Goal: Information Seeking & Learning: Check status

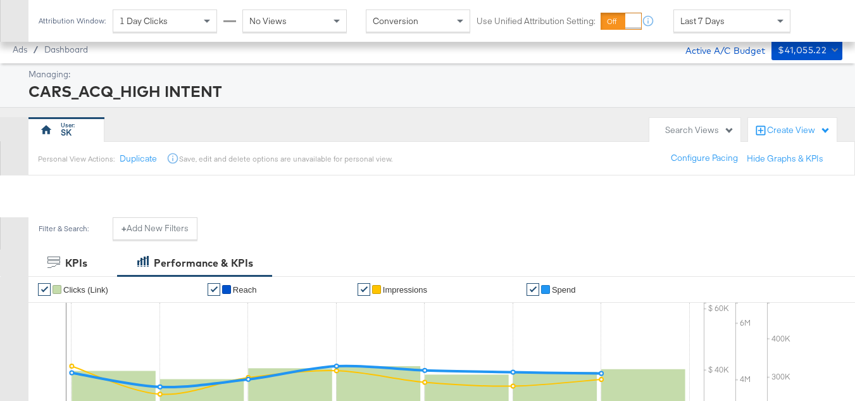
scroll to position [551, 0]
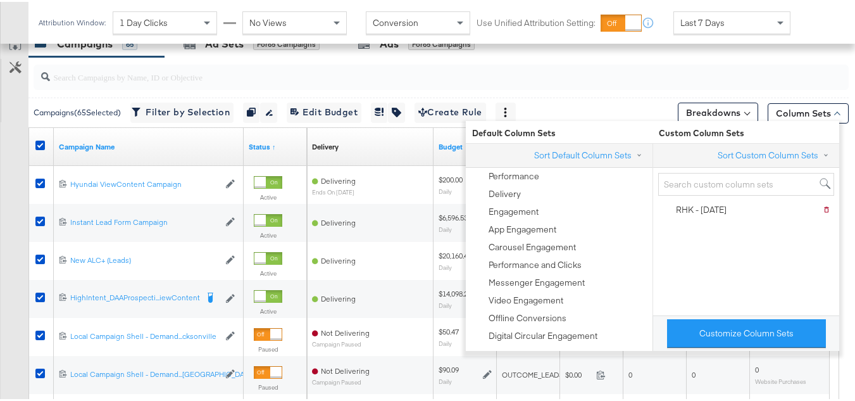
drag, startPoint x: 0, startPoint y: 0, endPoint x: 0, endPoint y: 195, distance: 194.9
click at [0, 195] on div "Customize KPIs Export as CSV" at bounding box center [14, 252] width 28 height 449
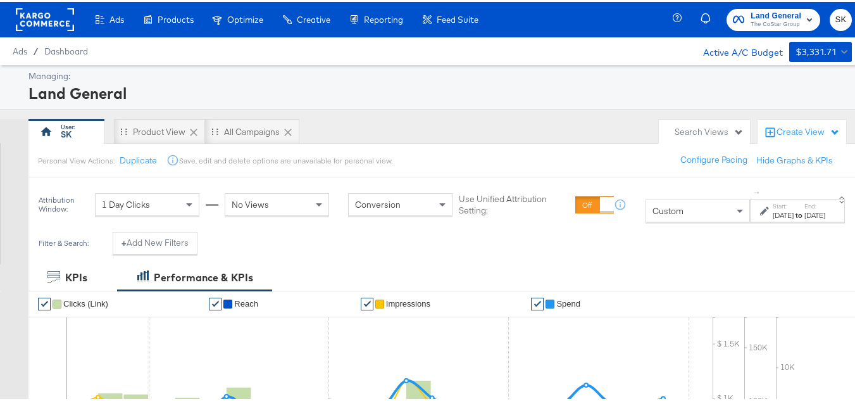
click at [27, 22] on rect at bounding box center [45, 17] width 58 height 23
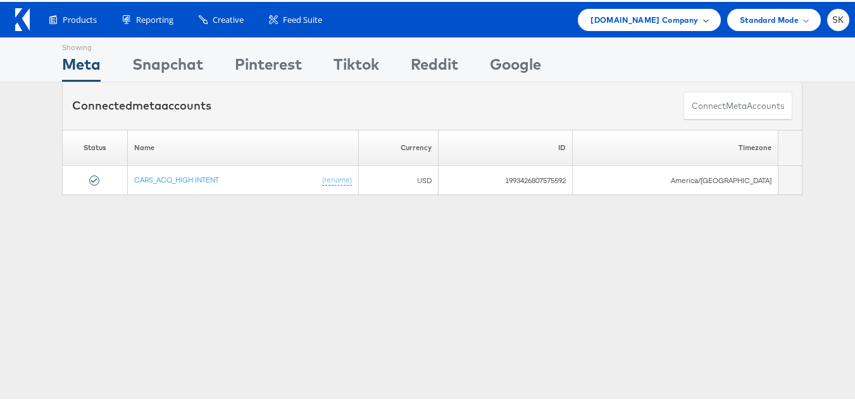
click at [635, 24] on span "Cars.com Company" at bounding box center [645, 17] width 108 height 13
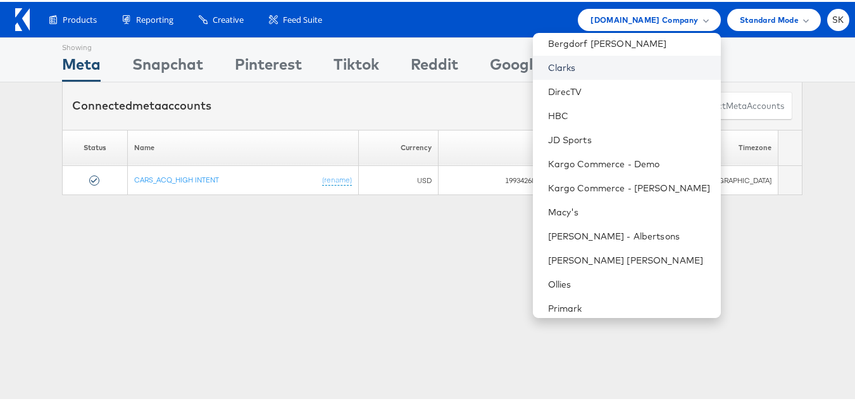
scroll to position [229, 0]
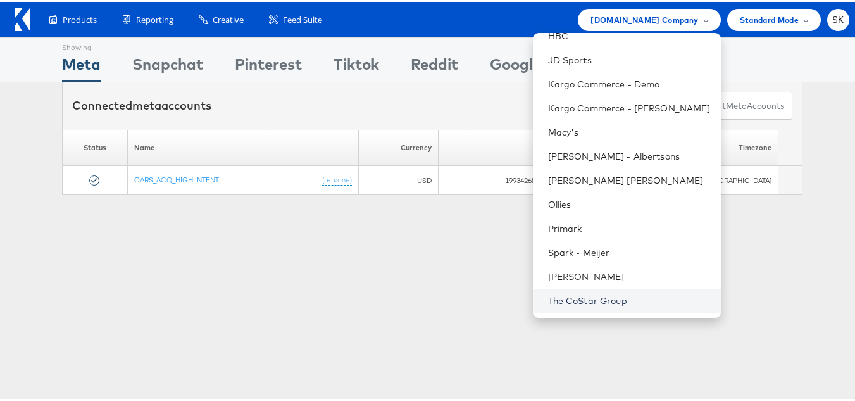
click at [575, 292] on link "The CoStar Group" at bounding box center [629, 298] width 163 height 13
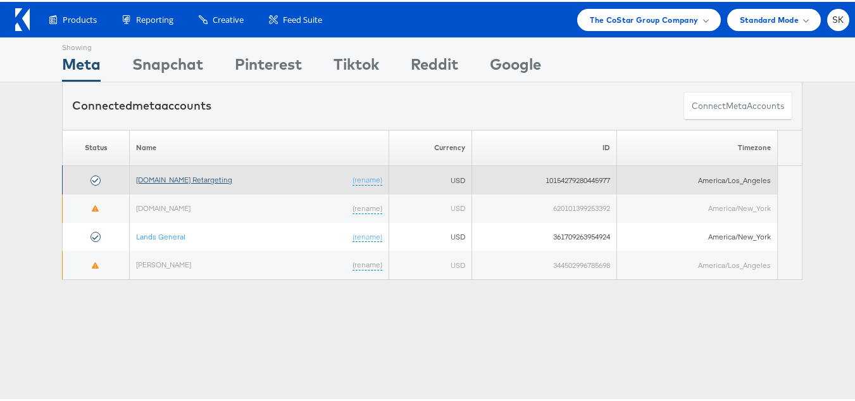
click at [191, 177] on link "[DOMAIN_NAME] Retargeting" at bounding box center [184, 177] width 96 height 9
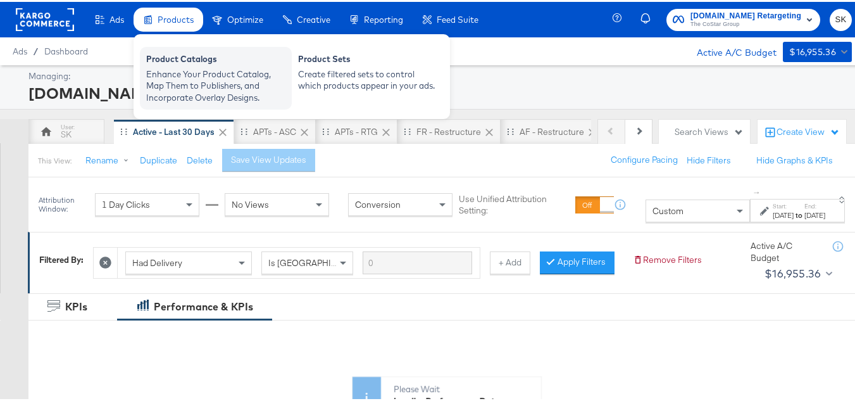
click at [199, 73] on div "Enhance Your Product Catalog, Map Them to Publishers, and Incorporate Overlay D…" at bounding box center [215, 83] width 139 height 35
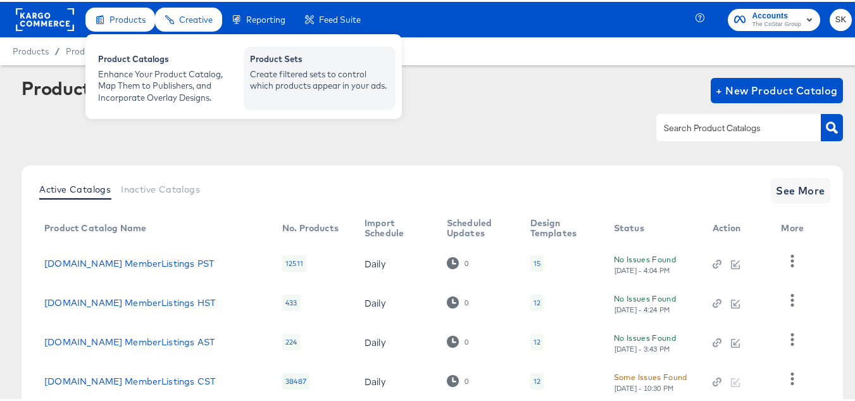
click at [271, 73] on div "Create filtered sets to control which products appear in your ads." at bounding box center [319, 77] width 139 height 23
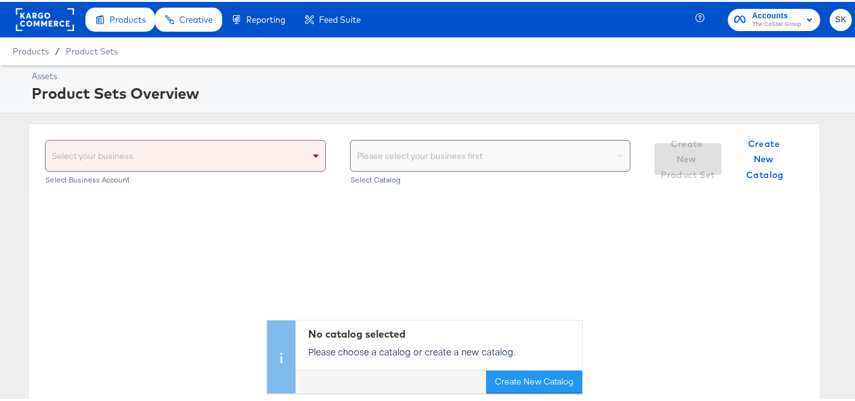
scroll to position [63, 0]
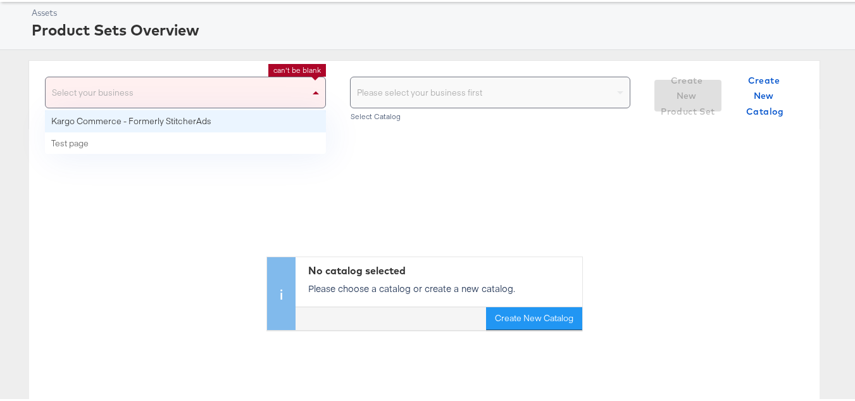
click at [313, 92] on span at bounding box center [316, 90] width 6 height 3
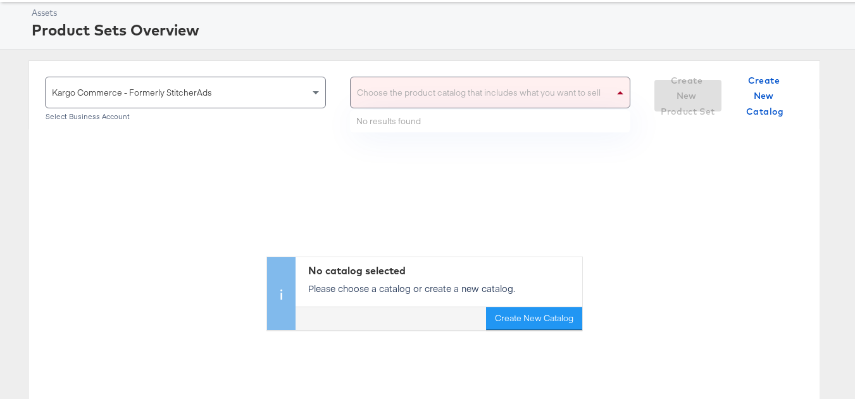
click at [431, 104] on div "Choose the product catalog that includes what you want to sell" at bounding box center [491, 90] width 280 height 30
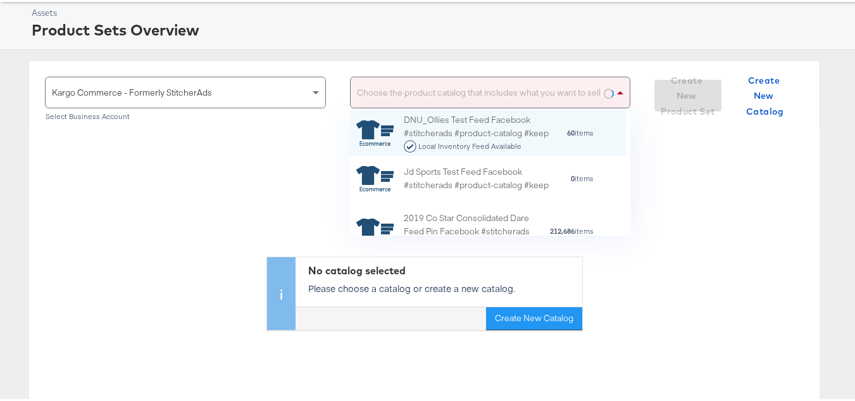
scroll to position [116, 266]
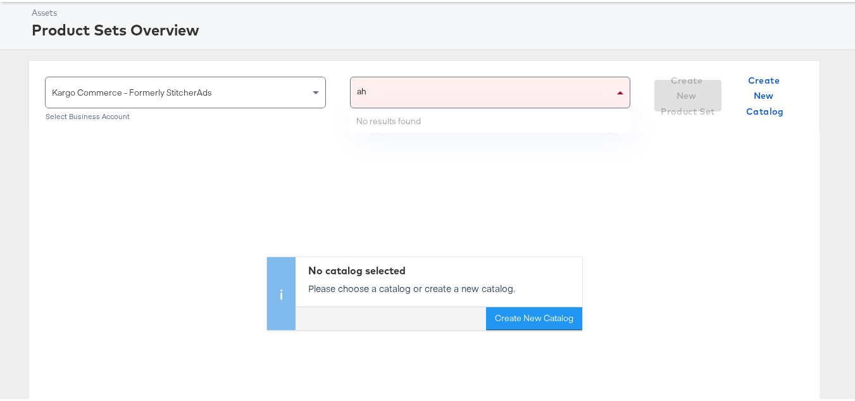
click at [404, 92] on div "ah ah" at bounding box center [483, 90] width 264 height 30
type input "ah"
click at [404, 92] on div "ah ah" at bounding box center [478, 90] width 254 height 30
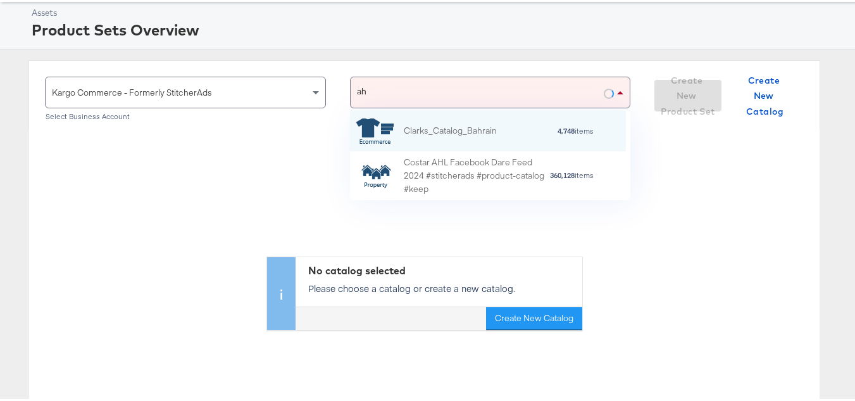
scroll to position [80, 266]
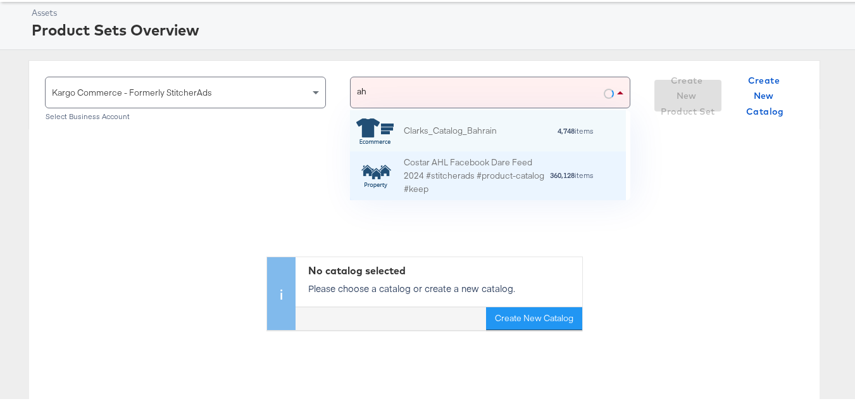
click at [438, 180] on div "Costar AHL Facebook Dare Feed 2024 #stitcherads #product-catalog #keep" at bounding box center [477, 173] width 146 height 39
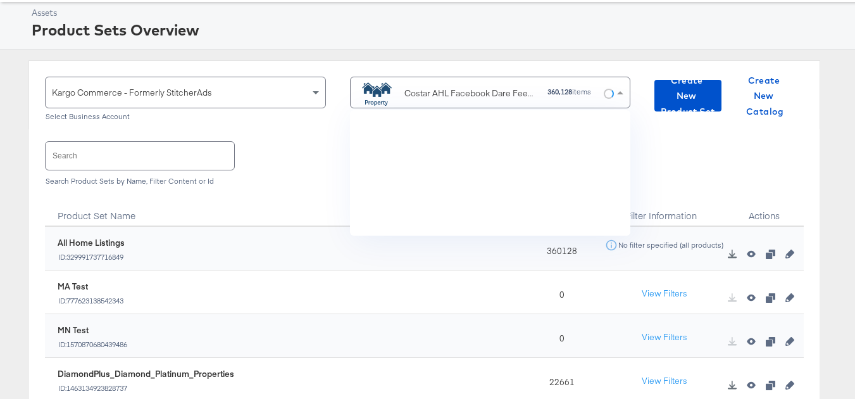
scroll to position [116, 266]
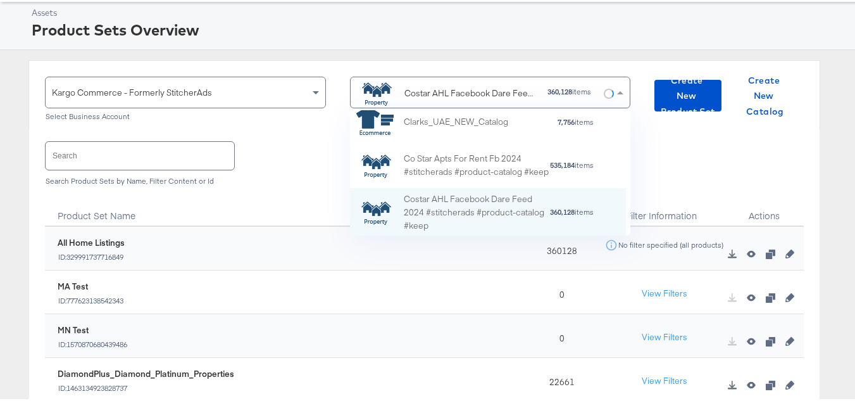
click at [135, 151] on input "text" at bounding box center [140, 153] width 189 height 27
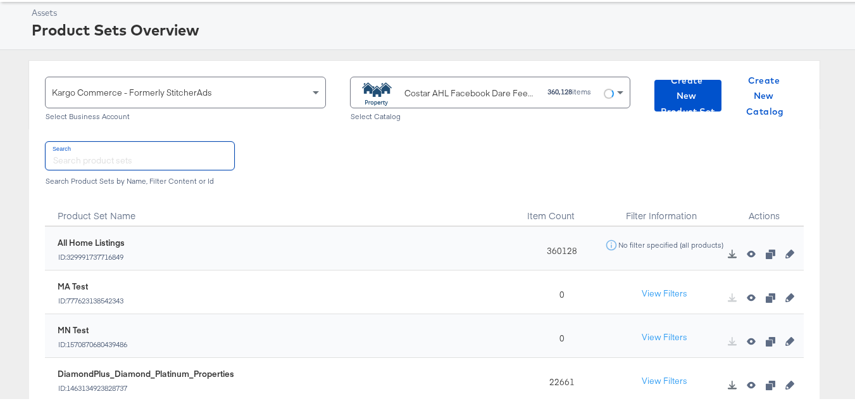
paste input "DiamondPlus_Diamond_Platinum_Properties"
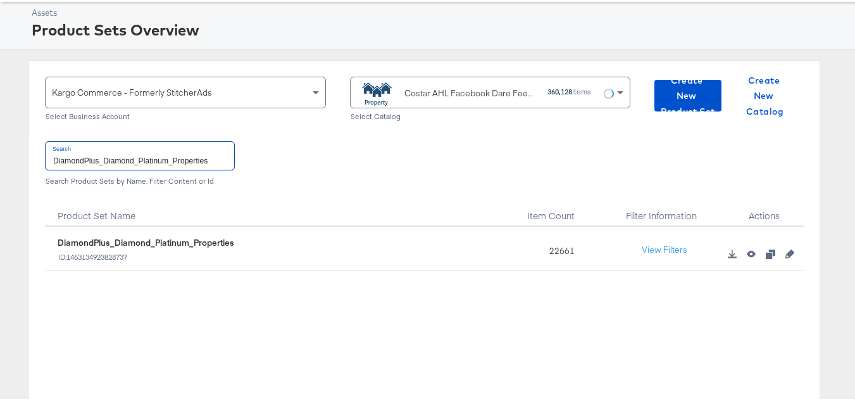
type input "DiamondPlus_Diamond_Platinum_Properties"
click at [169, 128] on div "Search DiamondPlus_Diamond_Platinum_Properties Search Product Sets by Name, Fil…" at bounding box center [424, 159] width 759 height 65
click at [169, 166] on input "DiamondPlus_Diamond_Platinum_Properties" at bounding box center [140, 153] width 189 height 27
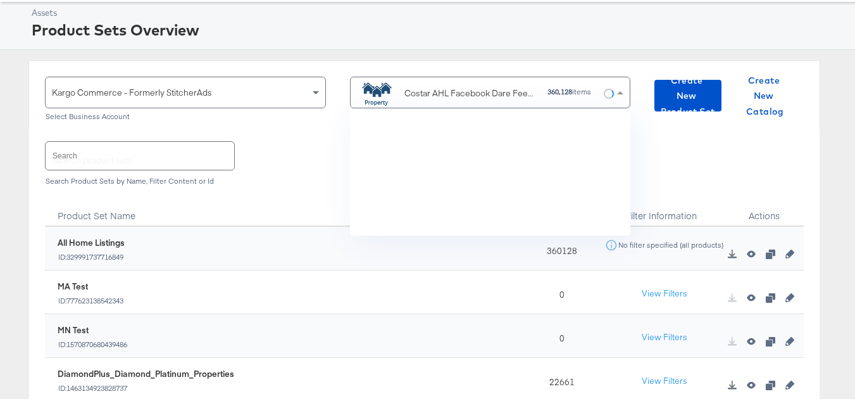
click at [482, 97] on div "Costar AHL Facebook Dare Feed 2024 #stitcherads #product-catalog #keep" at bounding box center [471, 91] width 134 height 13
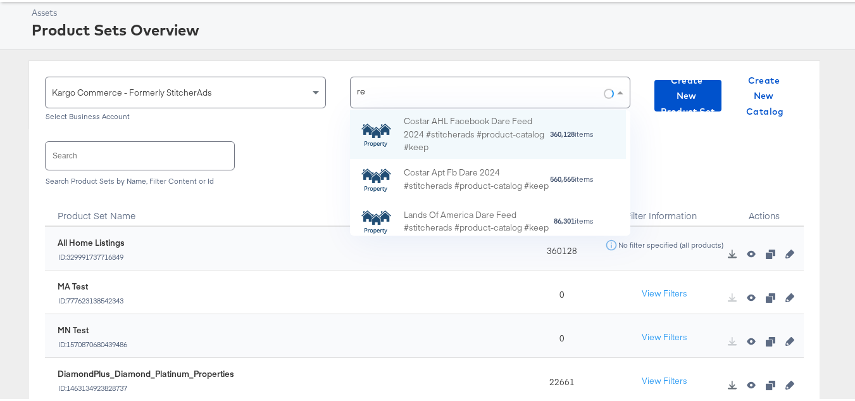
scroll to position [35, 266]
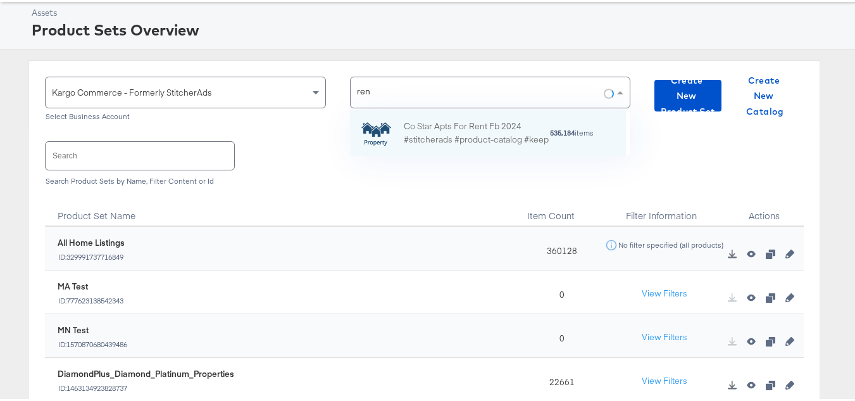
type input "rent"
click at [473, 127] on div "Co Star Apts For Rent Fb 2024 #stitcherads #product-catalog #keep" at bounding box center [477, 131] width 146 height 27
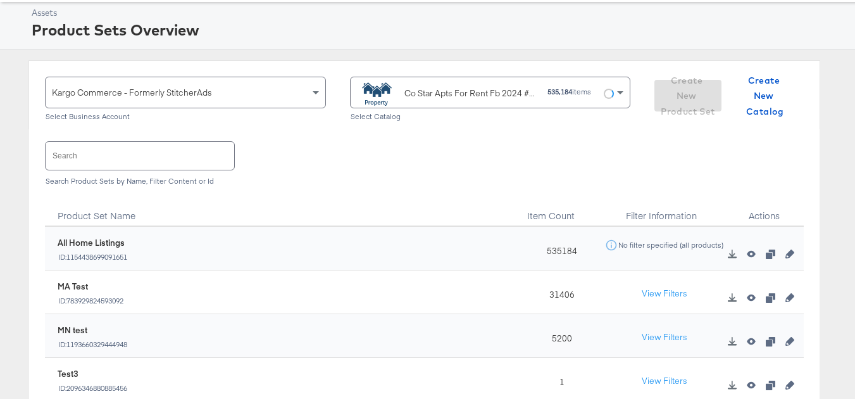
click at [144, 152] on input "text" at bounding box center [140, 153] width 189 height 27
paste input "ForRent.com_Diamond & Platinum"
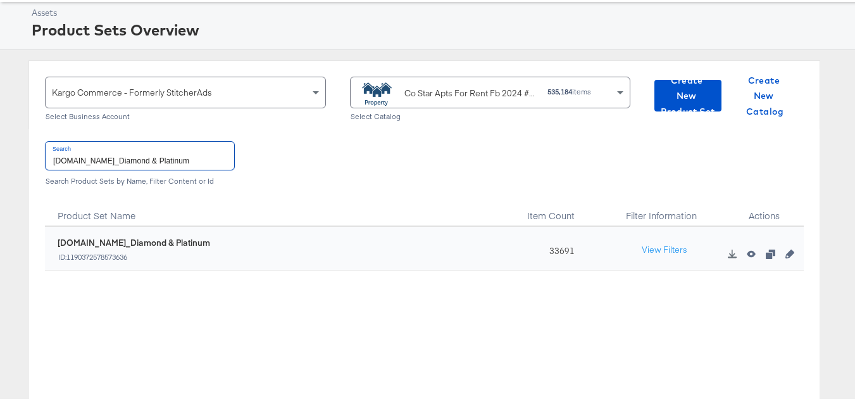
type input "ForRent.com_Diamond & Platinum"
click at [140, 153] on input "ForRent.com_Diamond & Platinum" at bounding box center [140, 153] width 189 height 27
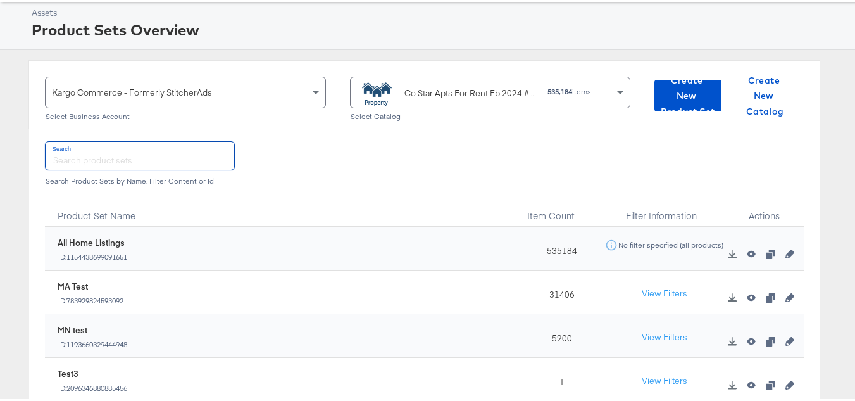
click at [472, 96] on div "Co Star Apts For Rent Fb 2024 #stitcherads #product-catalog #keep" at bounding box center [471, 91] width 134 height 13
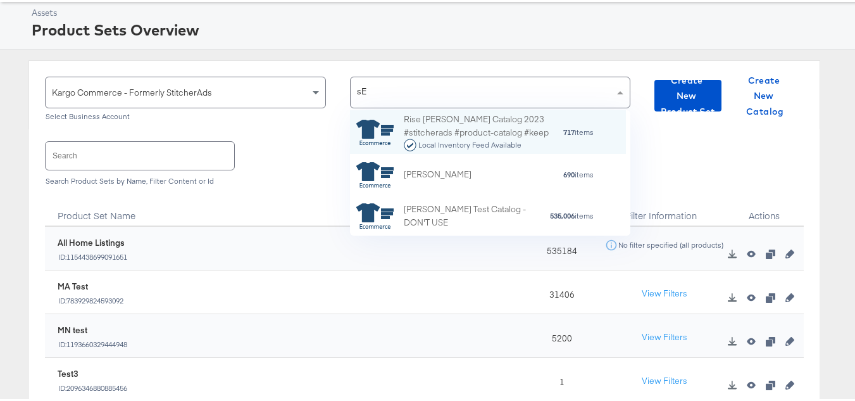
click at [471, 96] on div "sE sE" at bounding box center [483, 90] width 264 height 30
click at [444, 100] on div "sE sE" at bounding box center [483, 90] width 264 height 30
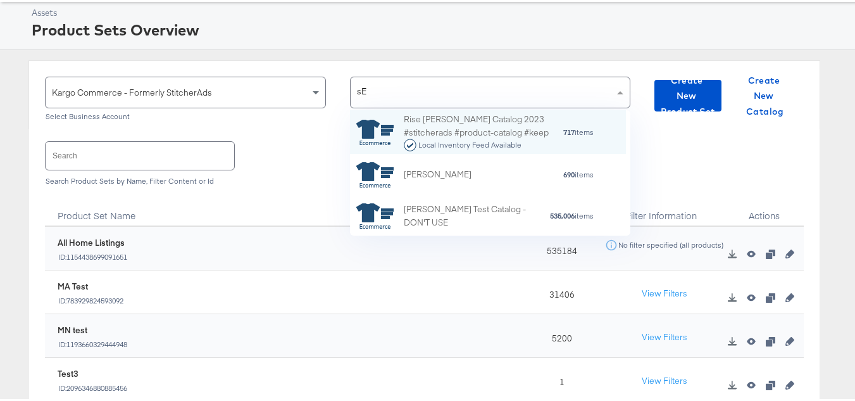
click at [444, 100] on div "sE sE" at bounding box center [483, 90] width 264 height 30
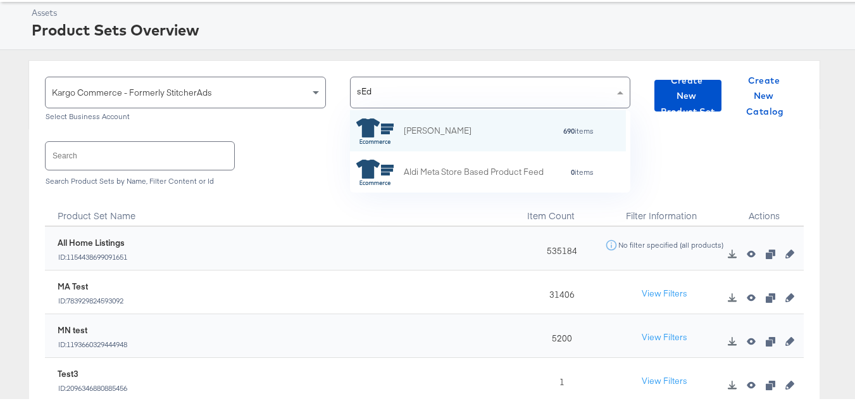
drag, startPoint x: 380, startPoint y: 92, endPoint x: 341, endPoint y: 91, distance: 38.6
click at [341, 91] on div "Kargo Commerce - Formerly StitcherAds Select Business Account sEd sEd Alexis_Bi…" at bounding box center [337, 98] width 585 height 47
type input "s"
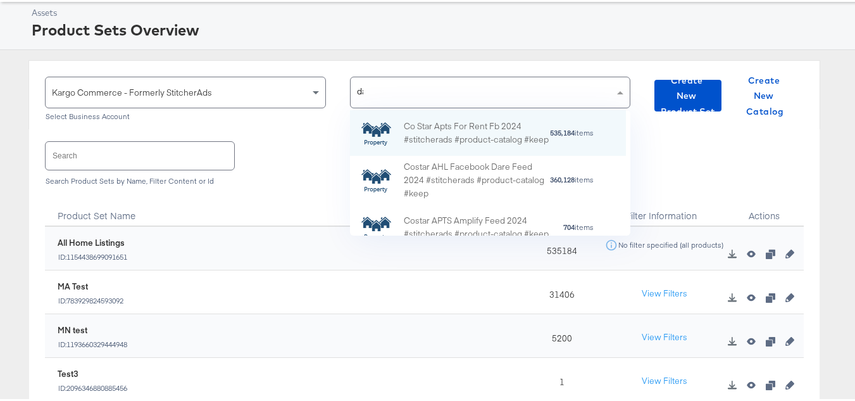
scroll to position [0, 0]
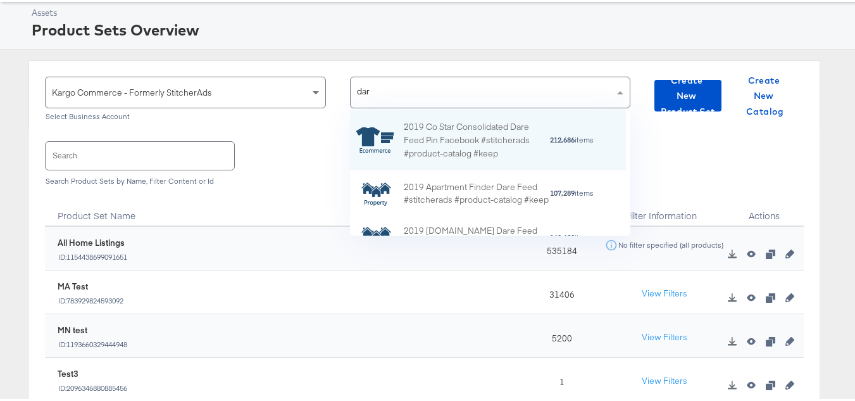
type input "dare"
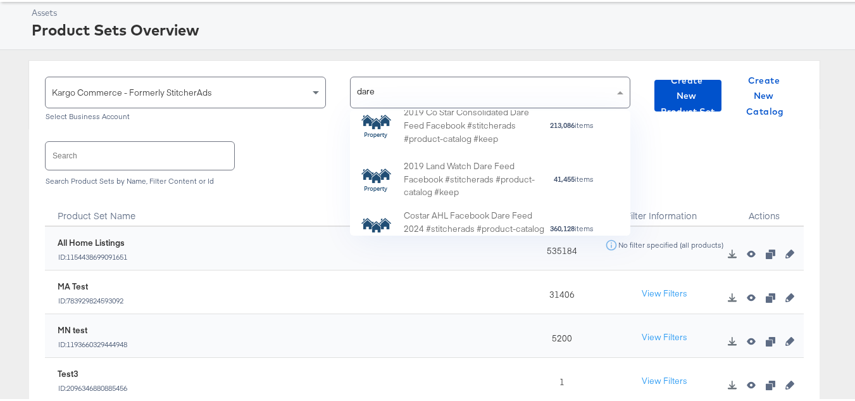
scroll to position [253, 0]
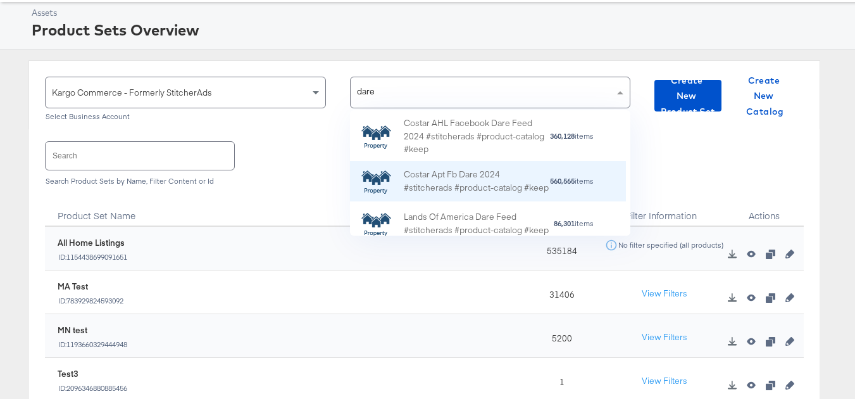
click at [492, 179] on div "Costar Apt Fb Dare 2024 #stitcherads #product-catalog #keep" at bounding box center [477, 179] width 146 height 27
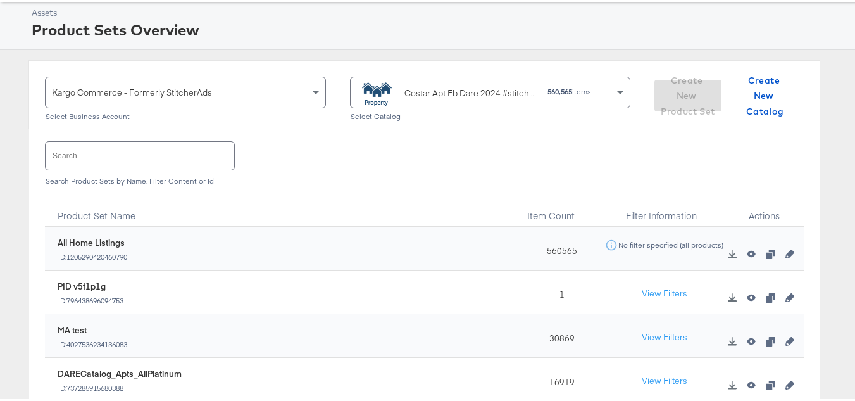
click at [140, 156] on input "text" at bounding box center [140, 153] width 189 height 27
paste input "DARECatalog_Apts_AllPlatinum_AllDiamond"
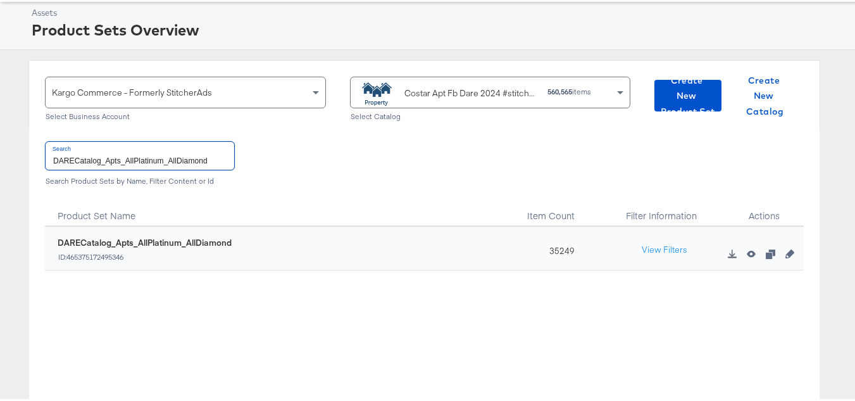
click at [135, 164] on input "DARECatalog_Apts_AllPlatinum_AllDiamond" at bounding box center [140, 153] width 189 height 27
type input "="
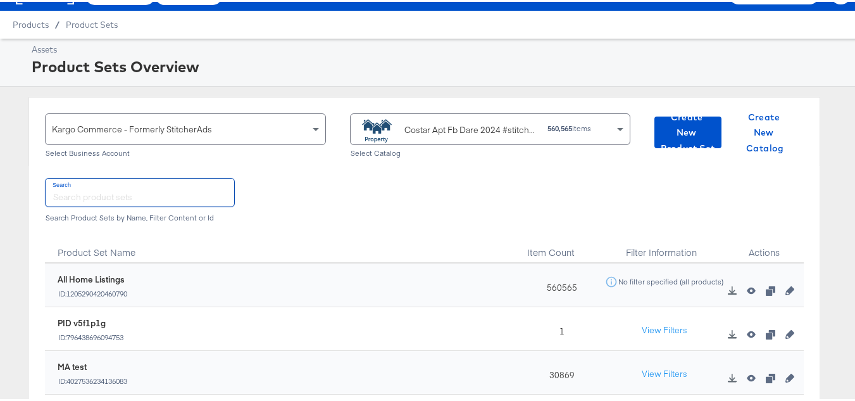
scroll to position [63, 0]
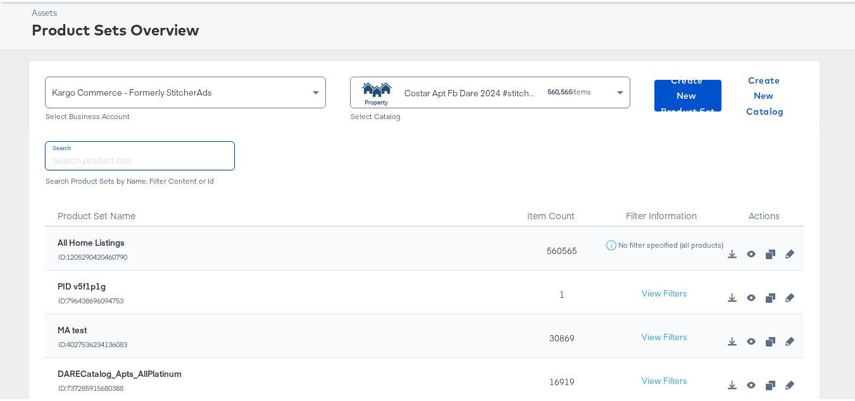
click at [427, 96] on div "Costar Apt Fb Dare 2024 #stitcherads #product-catalog #keep" at bounding box center [471, 91] width 134 height 13
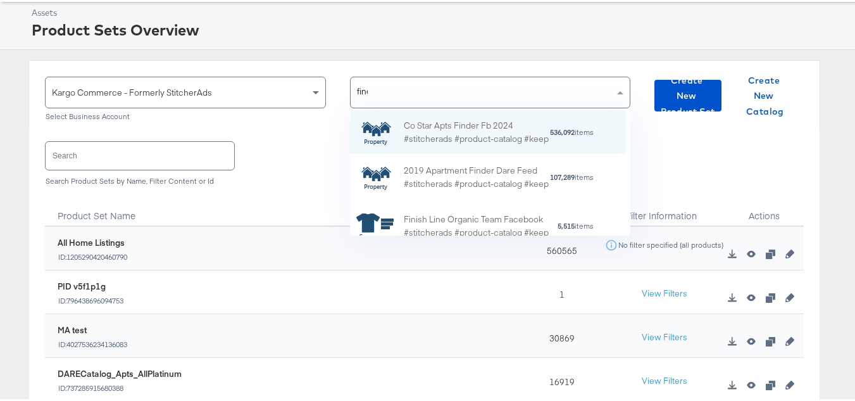
scroll to position [81, 266]
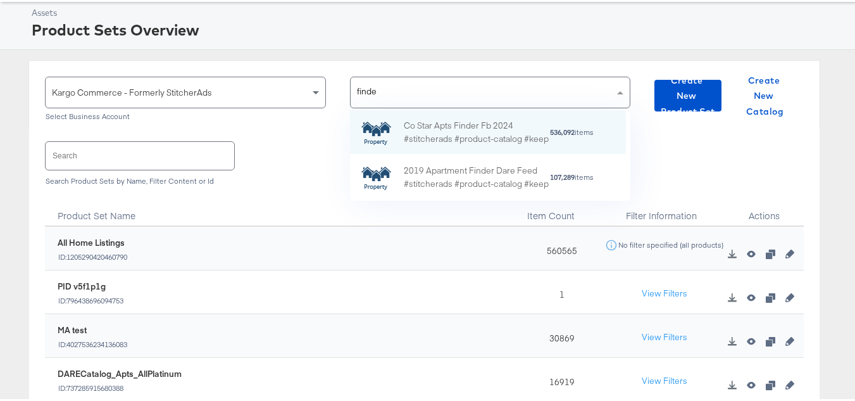
type input "finder"
click at [441, 123] on div "Co Star Apts Finder Fb 2024 #stitcherads #product-catalog #keep" at bounding box center [477, 130] width 146 height 27
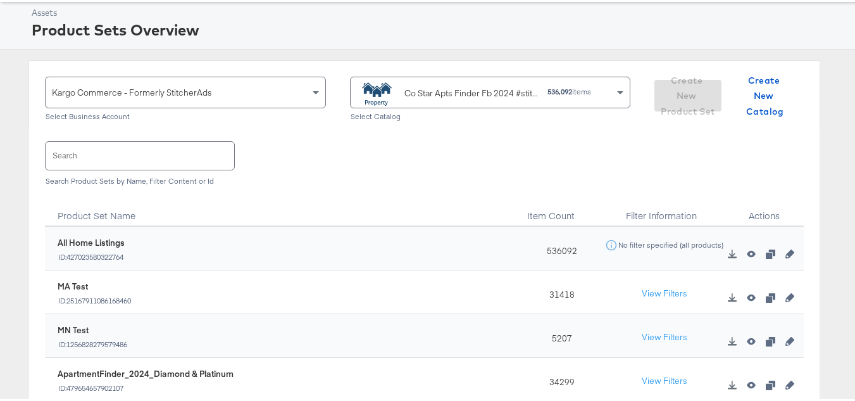
click at [115, 158] on input "text" at bounding box center [140, 153] width 189 height 27
paste input "ApartmentFinder_2024_Diamond & Platinum"
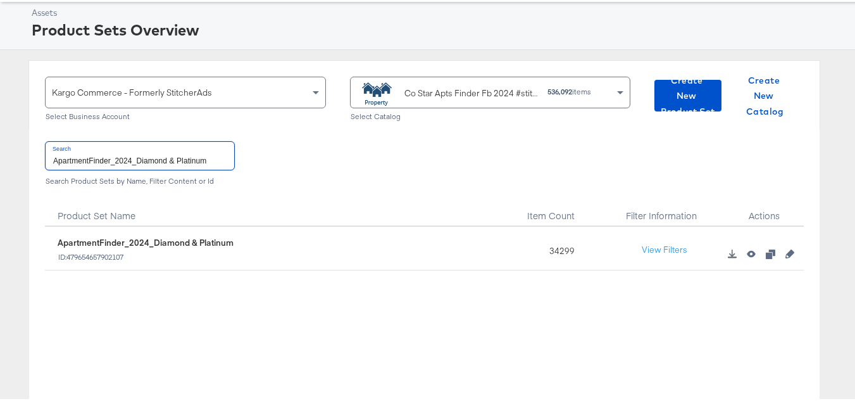
type input "ApartmentFinder_2024_Diamond & Platinum"
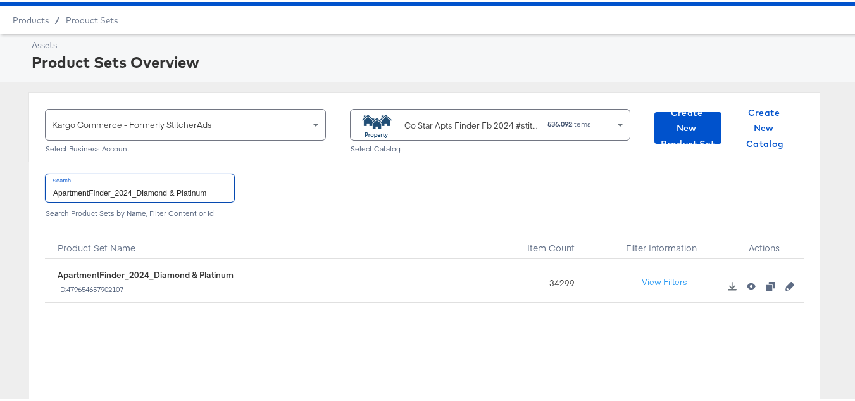
scroll to position [0, 0]
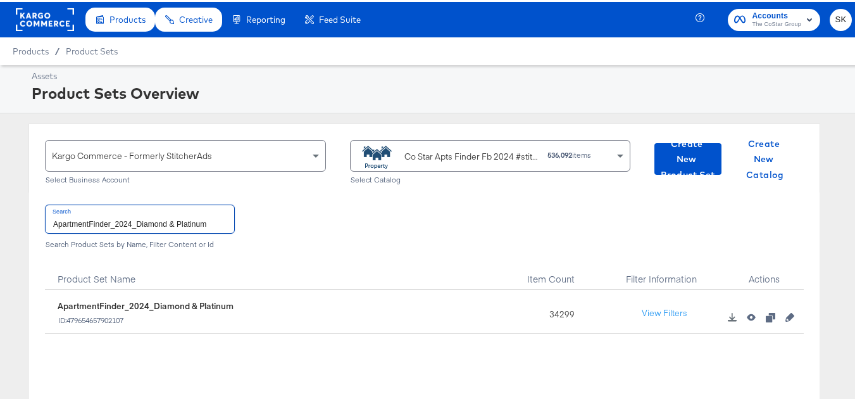
click at [47, 25] on rect at bounding box center [45, 17] width 58 height 23
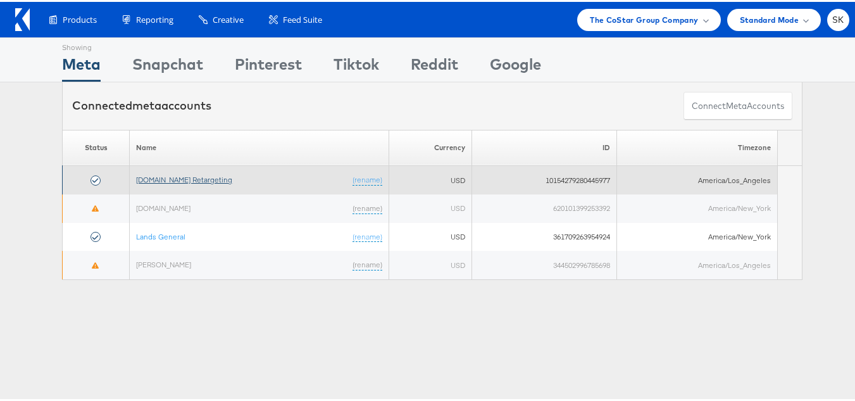
click at [173, 177] on link "Apartments.com Retargeting" at bounding box center [184, 177] width 96 height 9
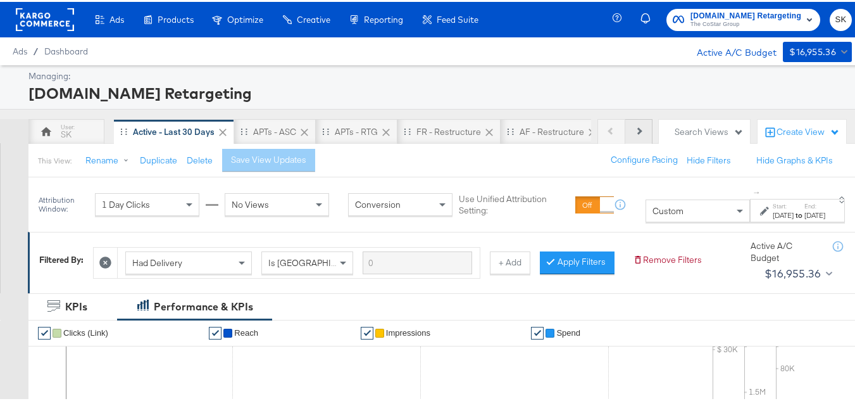
click at [632, 128] on button "Next" at bounding box center [638, 129] width 27 height 25
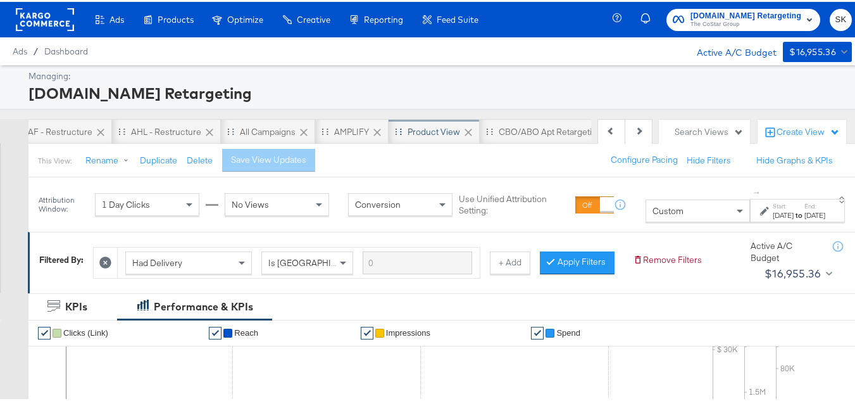
click at [430, 130] on div "Product View" at bounding box center [434, 130] width 53 height 12
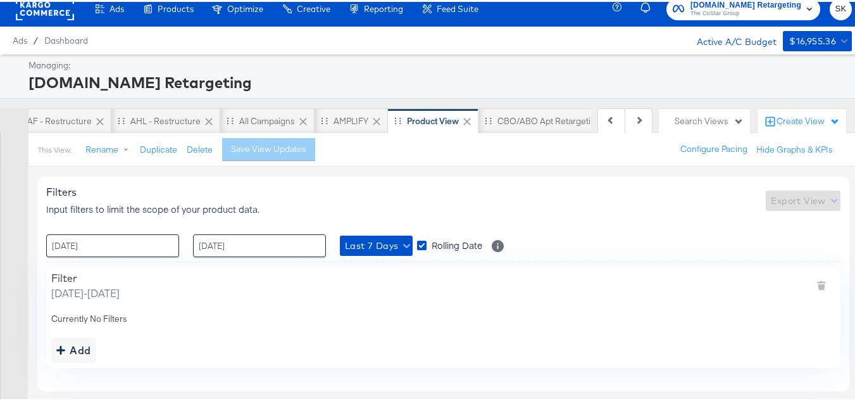
scroll to position [46, 0]
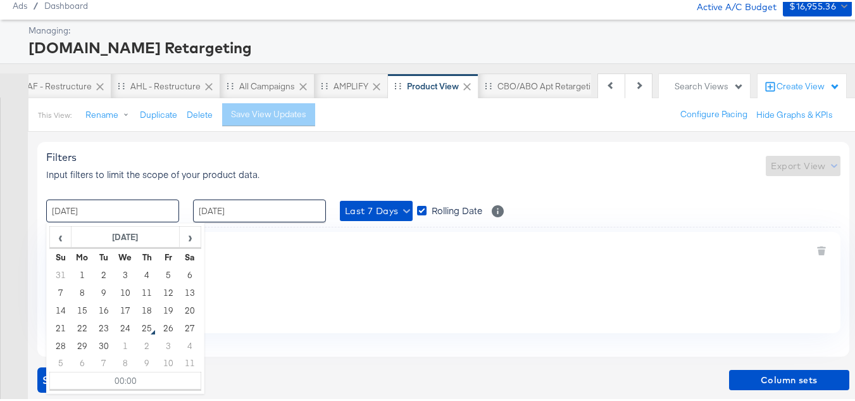
click at [109, 216] on input "18 / September / 2025" at bounding box center [112, 208] width 133 height 23
click at [78, 272] on td "1" at bounding box center [83, 273] width 22 height 18
type input "01 / September / 2025 00:00"
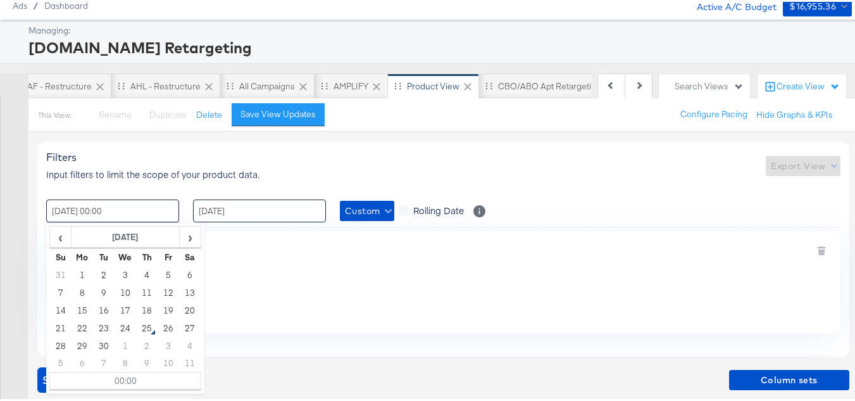
click at [230, 211] on input "24 / September / 2025" at bounding box center [259, 208] width 133 height 23
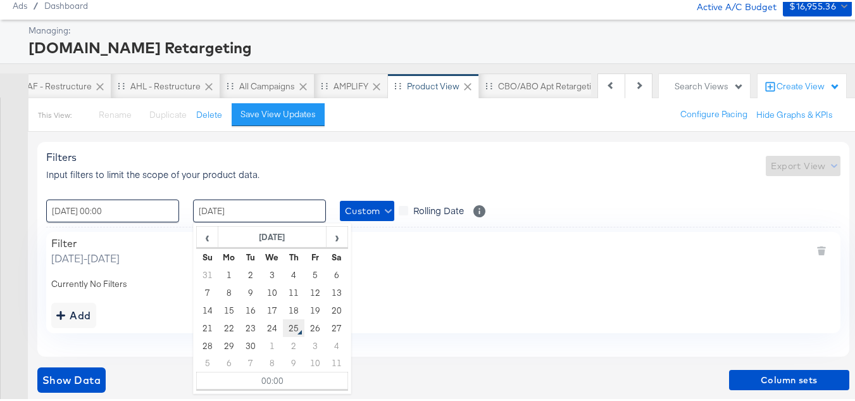
click at [290, 328] on td "25" at bounding box center [294, 326] width 22 height 18
type input "25 / September / 2025 00:00"
click at [0, 287] on div at bounding box center [14, 265] width 28 height 270
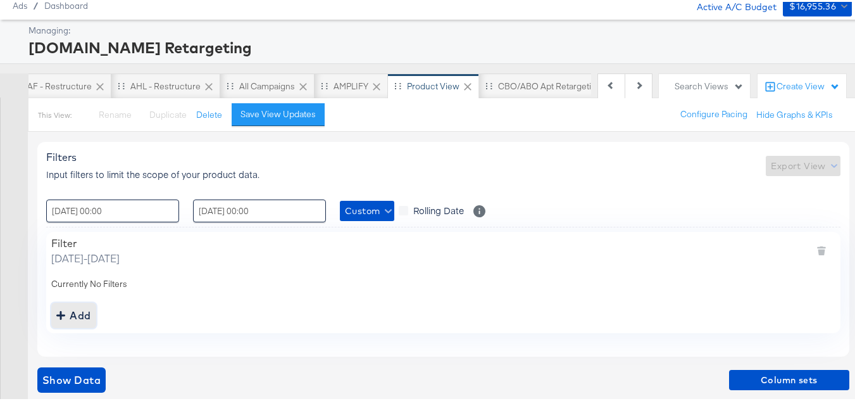
click at [75, 315] on div "Add" at bounding box center [73, 313] width 35 height 18
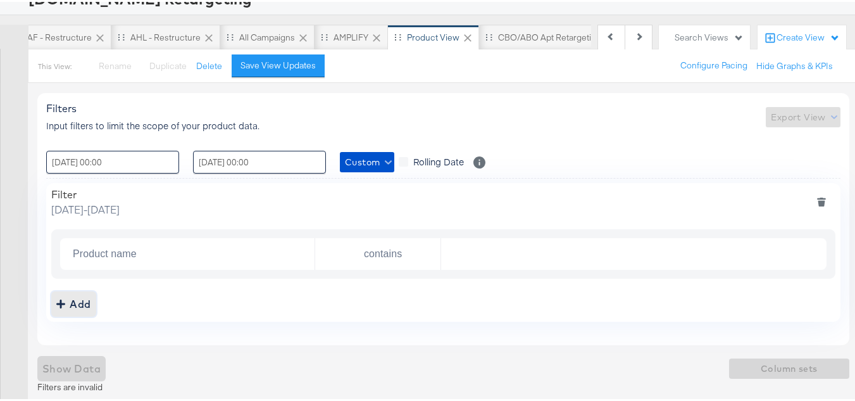
scroll to position [95, 0]
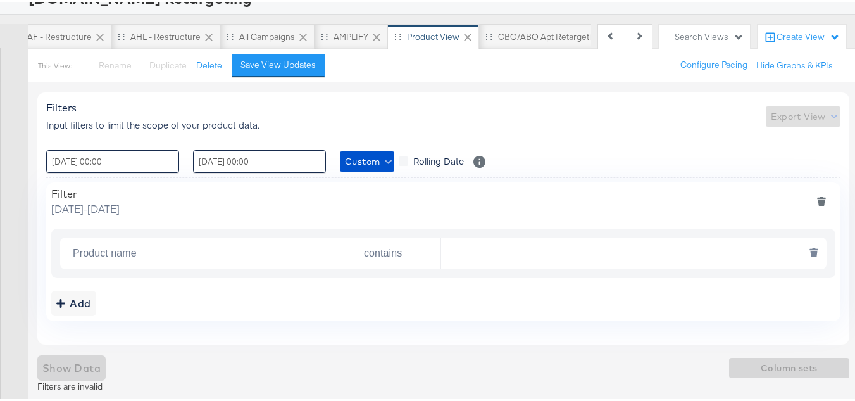
click at [119, 244] on input "Product name" at bounding box center [191, 252] width 247 height 26
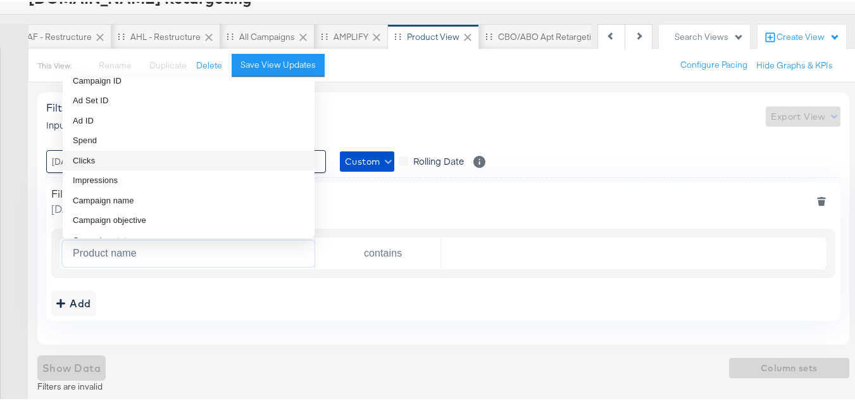
scroll to position [63, 0]
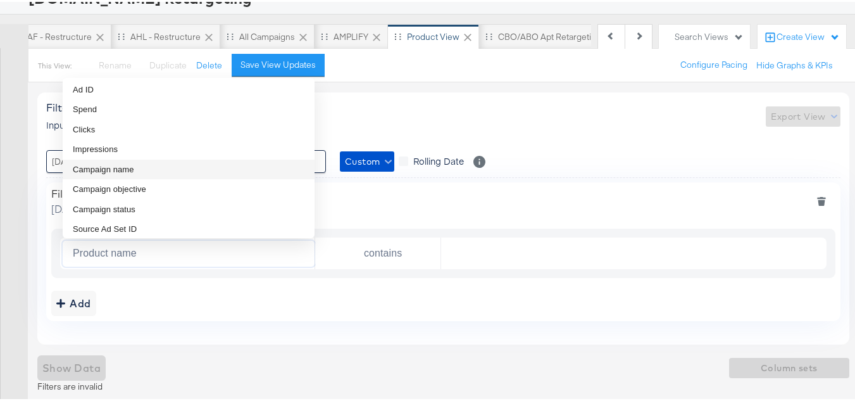
click at [121, 166] on span "Campaign name" at bounding box center [103, 167] width 61 height 13
type input "Campaign name"
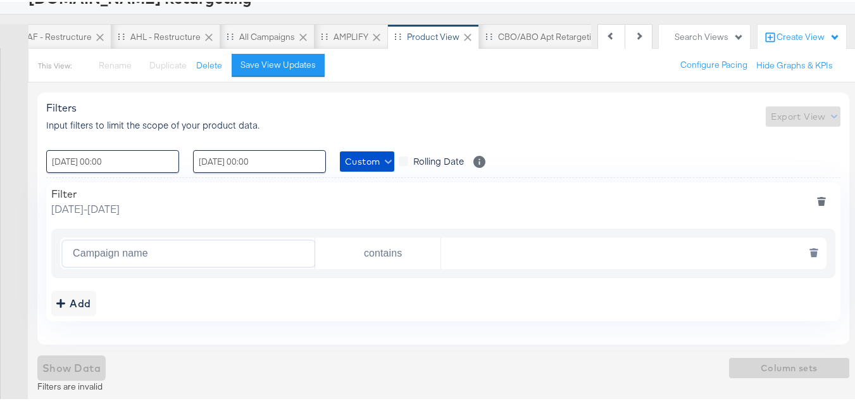
click at [426, 247] on button "Open" at bounding box center [426, 247] width 10 height 10
click at [499, 248] on input "text" at bounding box center [630, 252] width 378 height 26
click at [478, 249] on input "text" at bounding box center [630, 252] width 378 height 26
paste input "AHL24"
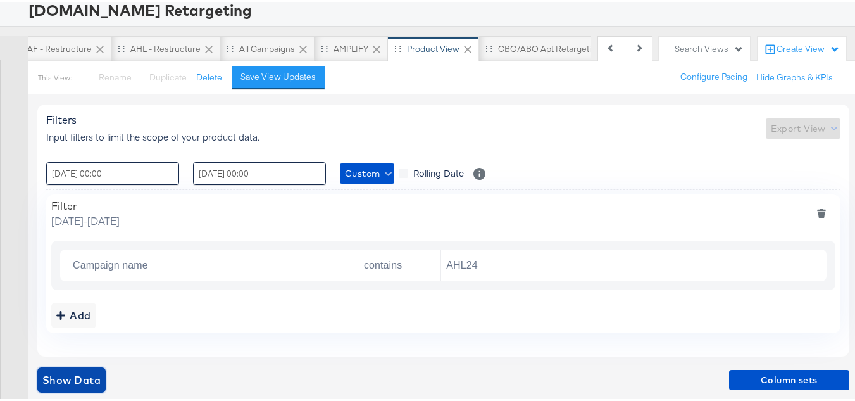
click at [85, 387] on span "Show Data" at bounding box center [71, 378] width 58 height 18
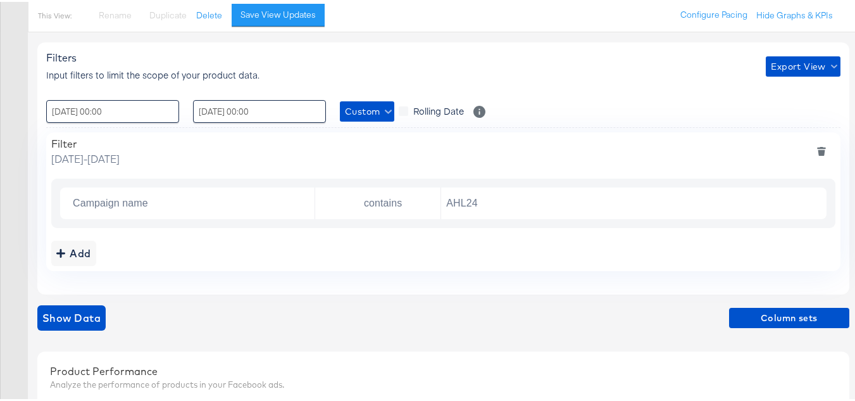
scroll to position [273, 0]
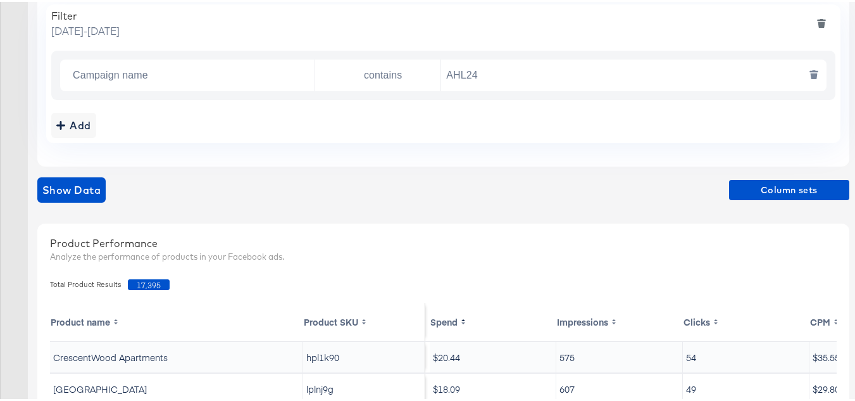
click at [504, 64] on input "AHL24" at bounding box center [630, 74] width 378 height 26
paste input "F"
click at [506, 101] on div "Filter Monday, September 1 2025 - Thursday, September 25 2025 Campaign name con…" at bounding box center [443, 72] width 794 height 139
click at [48, 188] on span "Show Data" at bounding box center [71, 188] width 58 height 18
click at [515, 70] on input "AF24" at bounding box center [630, 74] width 378 height 26
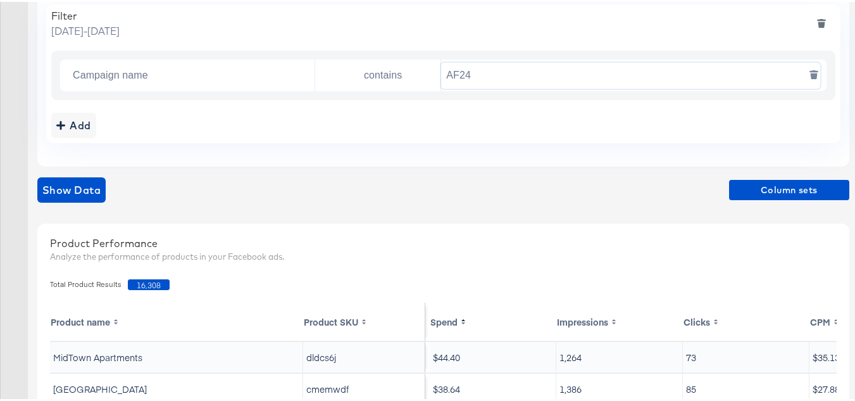
paste input "FR"
click at [94, 181] on span "Show Data" at bounding box center [71, 188] width 58 height 18
click at [509, 75] on input "FR24" at bounding box center [630, 74] width 378 height 26
paste input "DARE"
type input "DARE24"
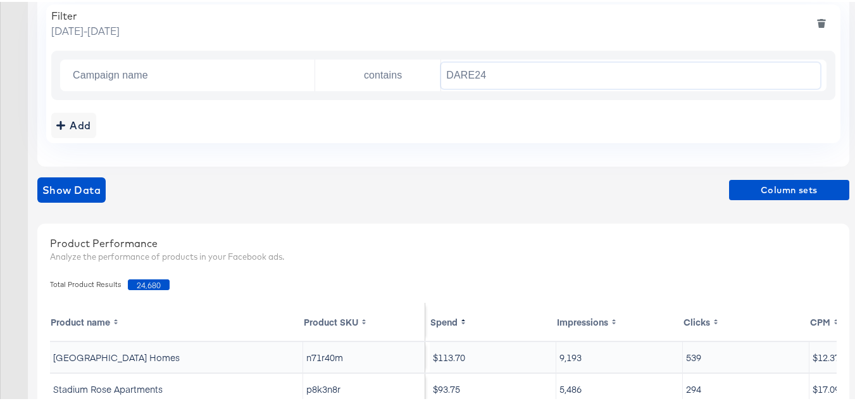
click at [408, 135] on div "Add" at bounding box center [443, 123] width 784 height 25
click at [93, 188] on span "Show Data" at bounding box center [71, 188] width 58 height 18
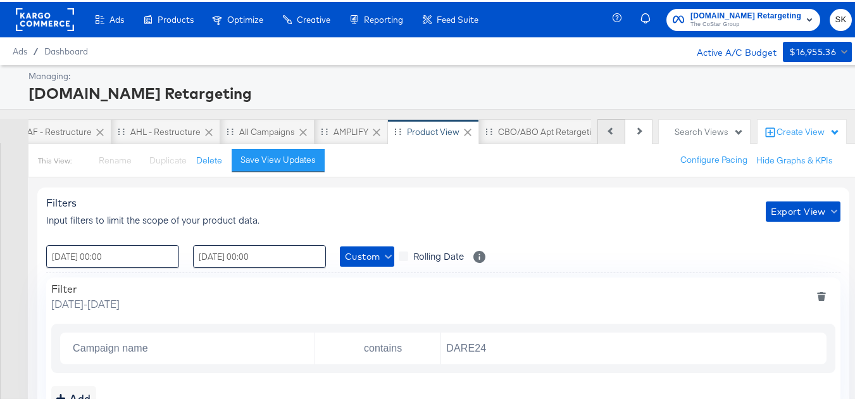
click at [608, 130] on icon at bounding box center [611, 128] width 7 height 7
click at [602, 130] on div "Previous Next" at bounding box center [624, 129] width 55 height 25
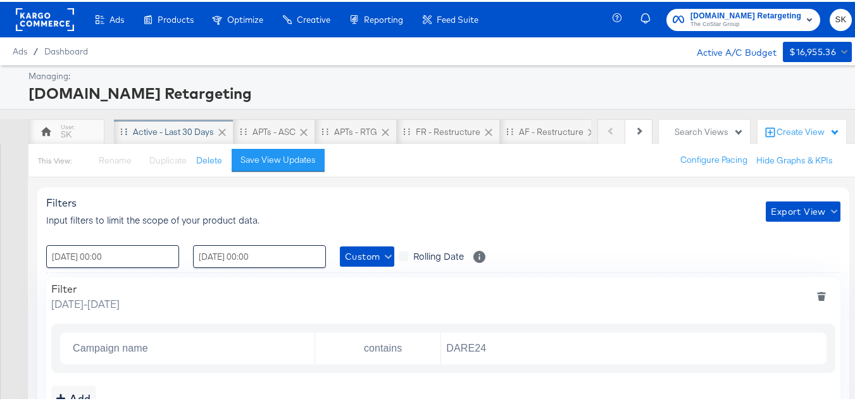
click at [144, 132] on div "Active - Last 30 Days" at bounding box center [173, 130] width 81 height 12
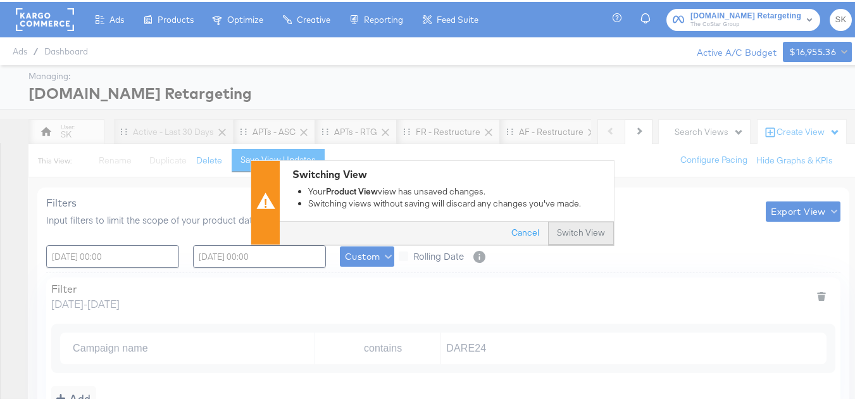
click at [553, 220] on div "Cancel Switch View" at bounding box center [447, 231] width 334 height 23
click at [573, 236] on button "Switch View" at bounding box center [581, 231] width 66 height 23
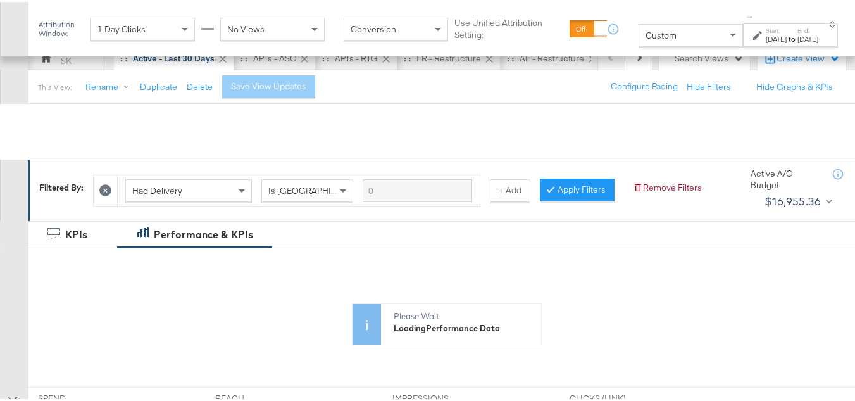
scroll to position [190, 0]
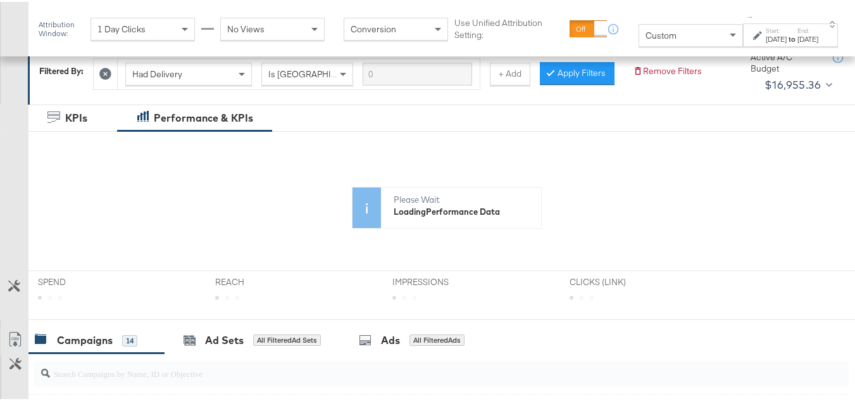
click at [651, 35] on div "Custom" at bounding box center [690, 34] width 103 height 22
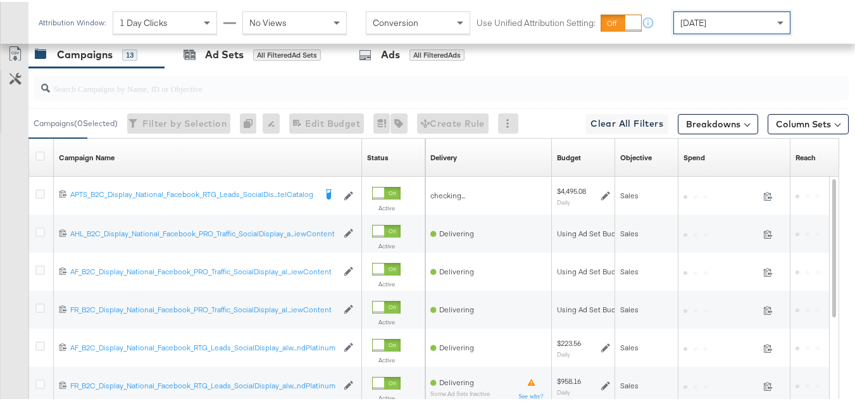
scroll to position [614, 0]
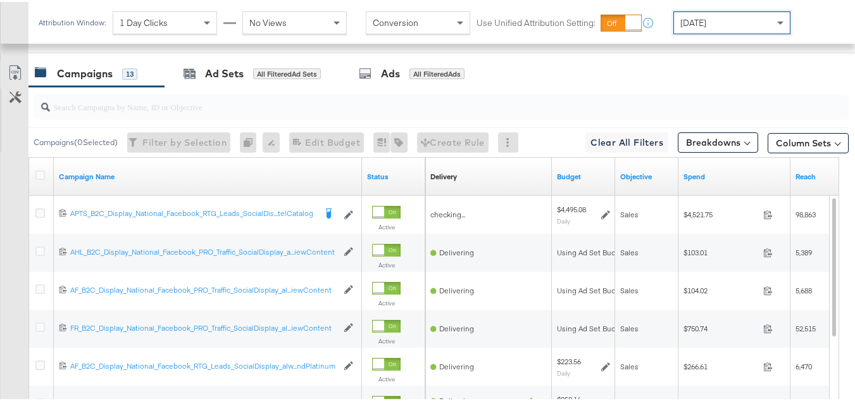
click at [112, 112] on input "search" at bounding box center [413, 99] width 727 height 25
paste input "APTS_B2C_Display_National_Facebook_RTG_Leads_SocialDisplay_Retargeting_Diamond_…"
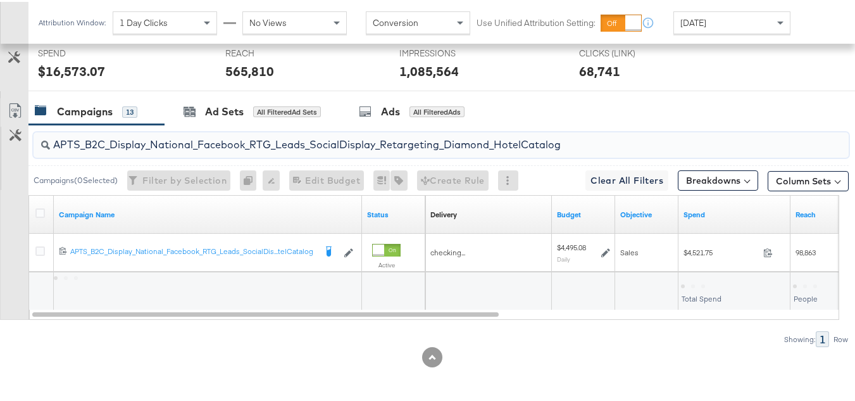
scroll to position [531, 0]
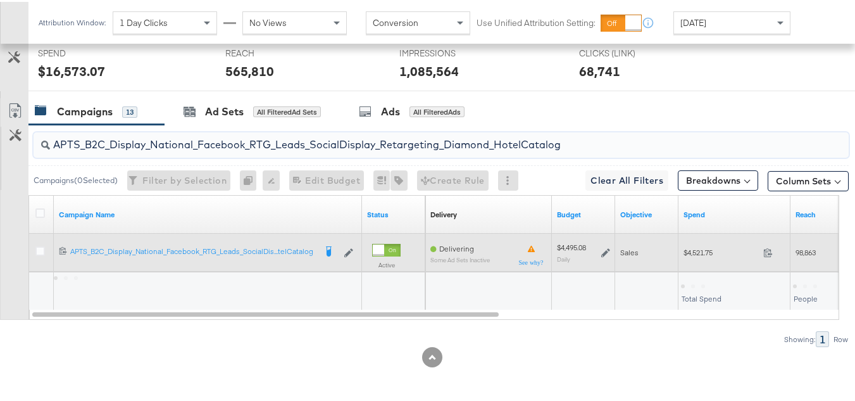
click at [684, 244] on div "$4,521.75 4521.75" at bounding box center [735, 251] width 112 height 20
copy div "$4,521.75"
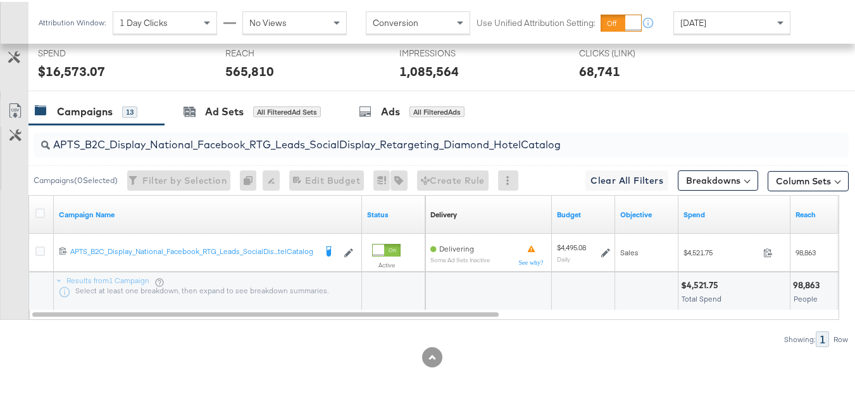
click at [234, 151] on div "APTS_B2C_Display_National_Facebook_RTG_Leads_SocialDisplay_Retargeting_Diamond_…" at bounding box center [441, 142] width 815 height 25
paste input "alwayson_Retargeting_DARE24_DiamondPlatinum"
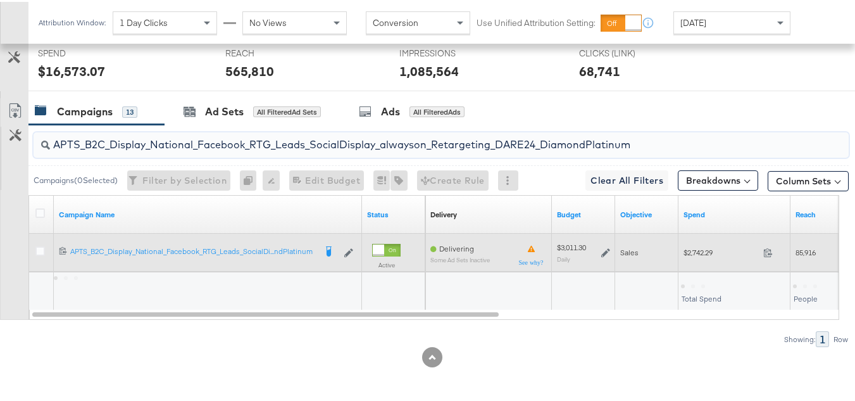
click at [706, 262] on div "$2,742.29 2742.29" at bounding box center [735, 251] width 112 height 38
copy div "$2,742.29"
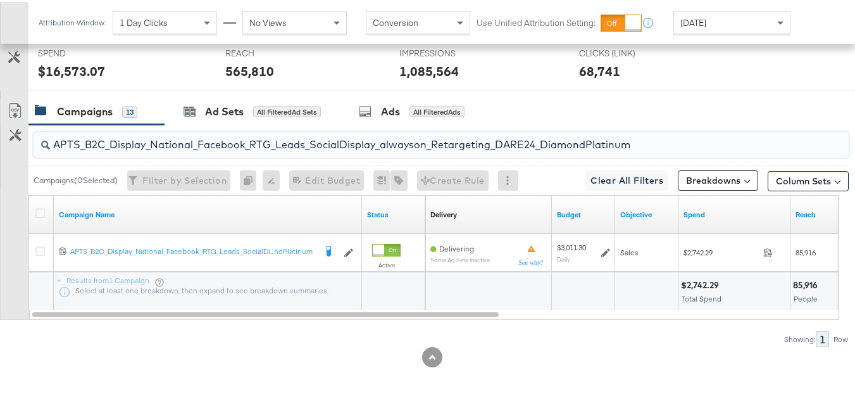
click at [208, 136] on input "APTS_B2C_Display_National_Facebook_RTG_Leads_SocialDisplay_alwayson_Retargeting…" at bounding box center [413, 137] width 727 height 25
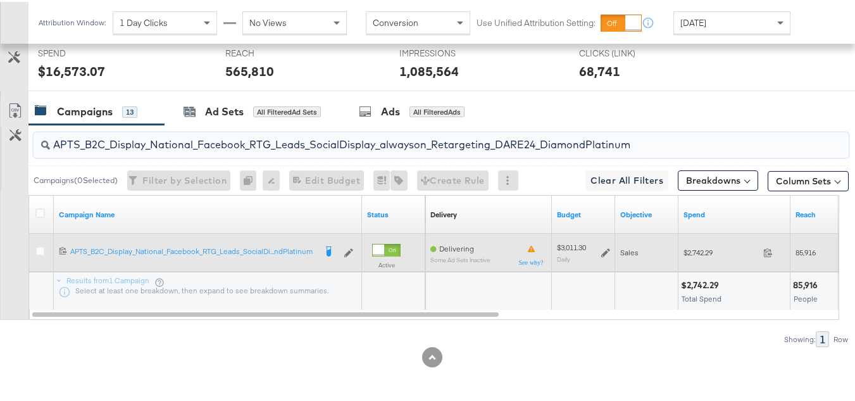
paste input "FR_B2C_Display_National_Facebook_RTG_Leads_SocialDisplay_alwayson_Retargeting_FR"
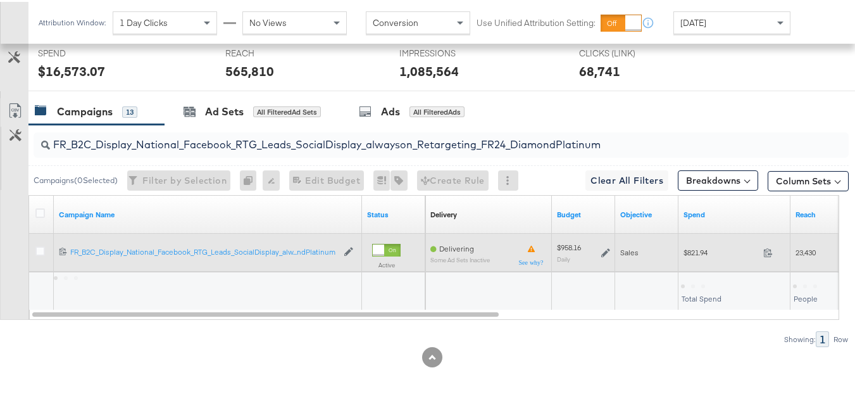
click at [697, 251] on span "$821.94" at bounding box center [721, 250] width 75 height 9
copy div "$821.94"
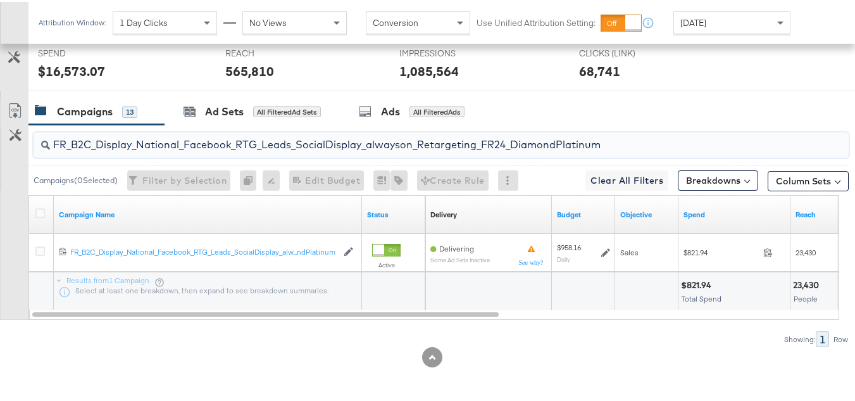
click at [208, 140] on input "FR_B2C_Display_National_Facebook_RTG_Leads_SocialDisplay_alwayson_Retargeting_F…" at bounding box center [413, 137] width 727 height 25
paste input "AF_B2C_Display_National_Facebook_RTG_Leads_SocialDisplay_alwayson_Retargeting_AF"
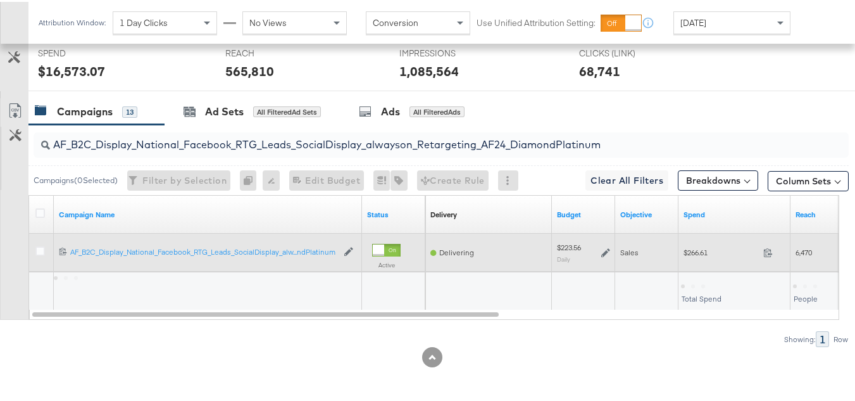
click at [692, 249] on span "$266.61" at bounding box center [721, 250] width 75 height 9
copy div "$266.61"
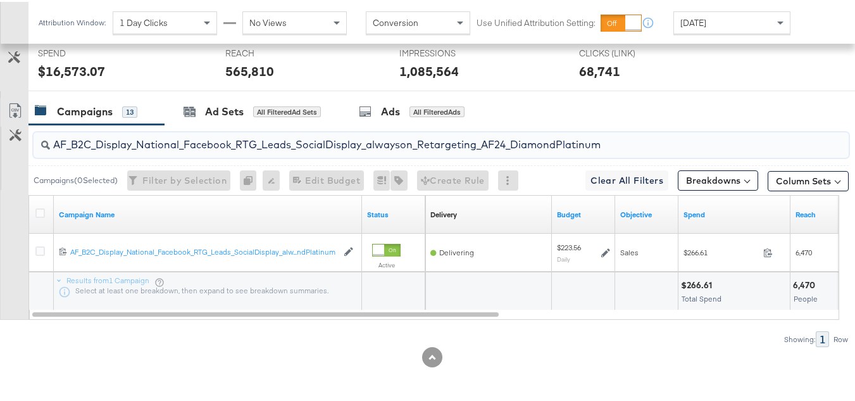
click at [279, 143] on input "AF_B2C_Display_National_Facebook_RTG_Leads_SocialDisplay_alwayson_Retargeting_A…" at bounding box center [413, 137] width 727 height 25
paste input "HL_B2C_Display_National_Facebook_RTG_Leads_SocialDisplay_alwayson_Retargeting_A…"
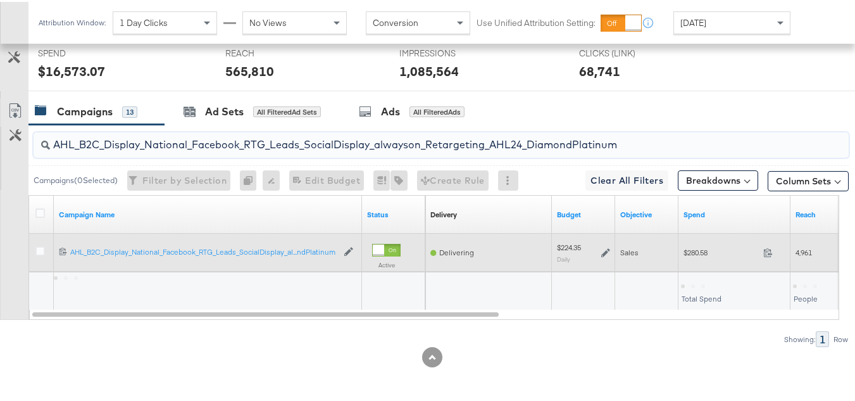
click at [692, 249] on span "$280.58" at bounding box center [721, 250] width 75 height 9
copy div "$280.58"
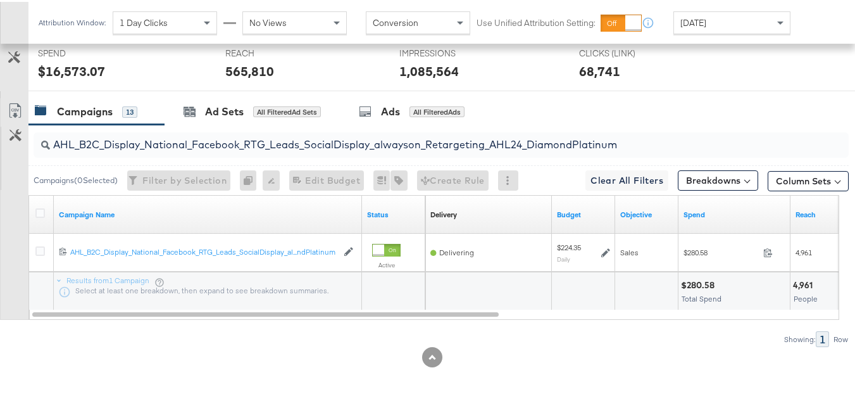
click at [207, 144] on input "AHL_B2C_Display_National_Facebook_RTG_Leads_SocialDisplay_alwayson_Retargeting_…" at bounding box center [413, 137] width 727 height 25
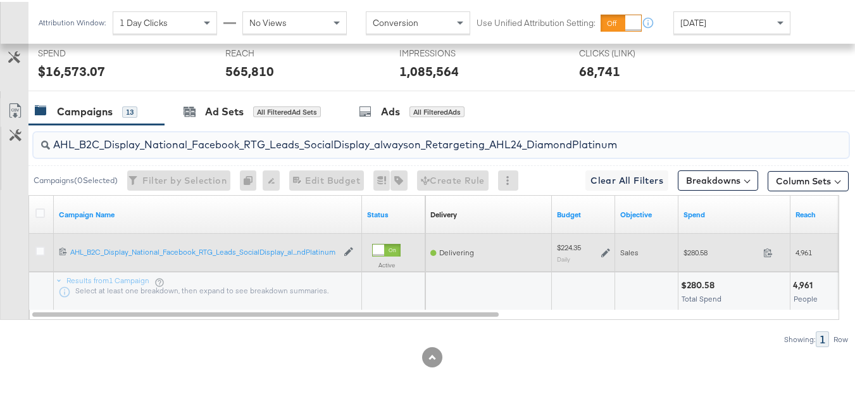
paste input "PTS_B2C_Display_National_Facebook_PRO_Traffic_SocialDisplay_alwayson_ASC_DARE24…"
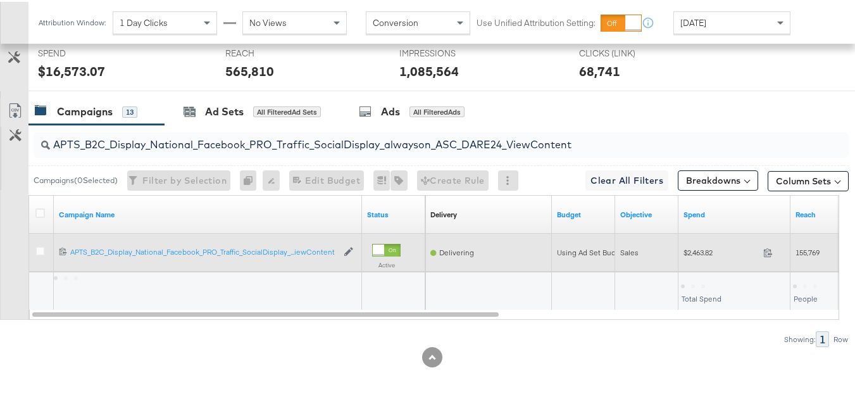
click at [701, 256] on div "$2,463.82 2463.82" at bounding box center [735, 251] width 112 height 20
copy div "$2,463.82"
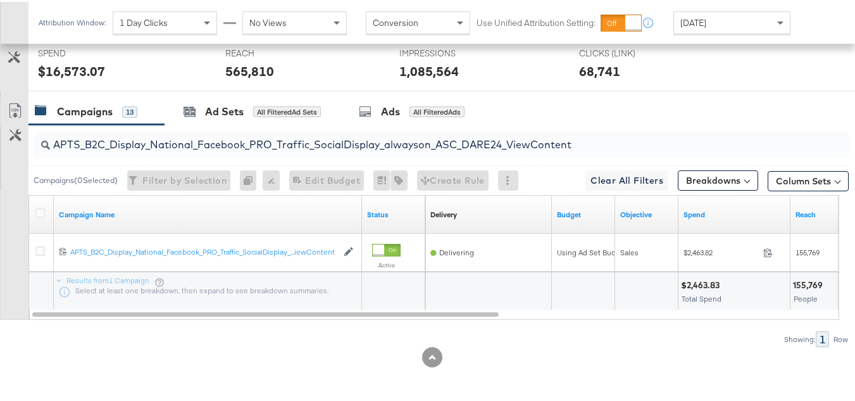
click at [308, 145] on input "APTS_B2C_Display_National_Facebook_PRO_Traffic_SocialDisplay_alwayson_ASC_DARE2…" at bounding box center [413, 137] width 727 height 25
paste input "Leads_SocialDisplay_alwayson_ASC_DARE24_Purchase"
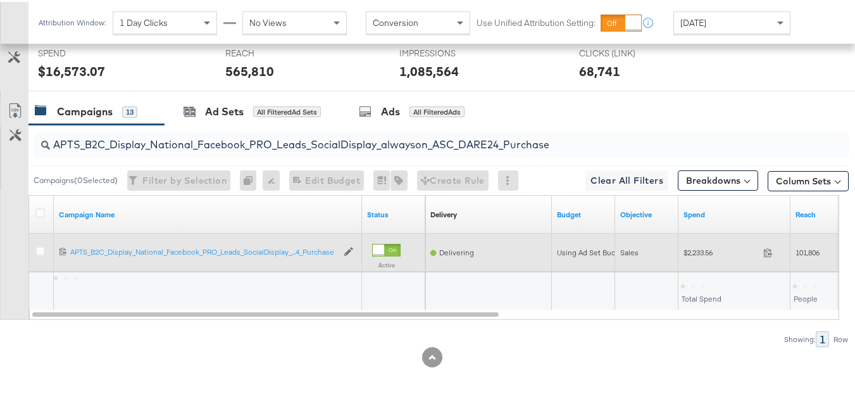
click at [704, 249] on span "$2,233.56" at bounding box center [721, 250] width 75 height 9
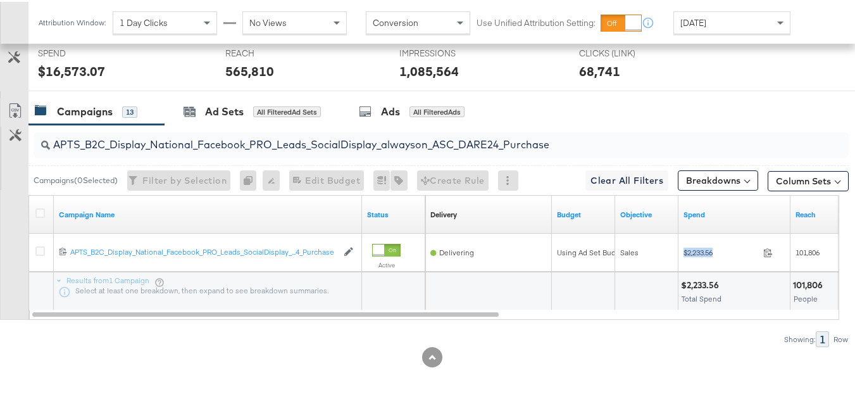
copy div "$2,233.56"
click at [194, 143] on input "APTS_B2C_Display_National_Facebook_PRO_Leads_SocialDisplay_alwayson_ASC_DARE24_…" at bounding box center [413, 137] width 727 height 25
paste input "F_B2C_Display_National_Facebook_PRO_Traffic_SocialDisplay_alwayson_ASC_AF24_Vie…"
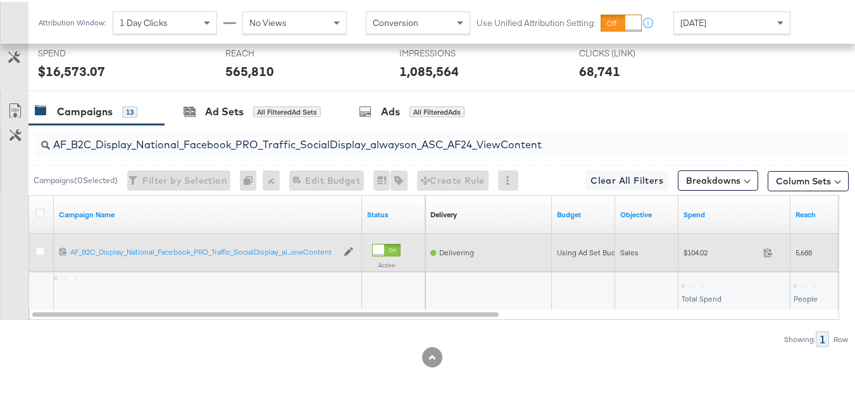
click at [710, 258] on div "$104.02 104.02" at bounding box center [735, 251] width 112 height 20
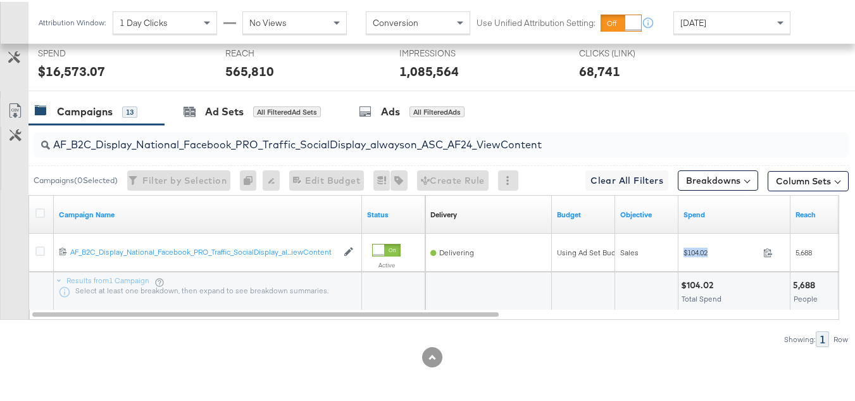
copy div "$104.02"
click at [286, 134] on input "AF_B2C_Display_National_Facebook_PRO_Traffic_SocialDisplay_alwayson_ASC_AF24_Vi…" at bounding box center [413, 137] width 727 height 25
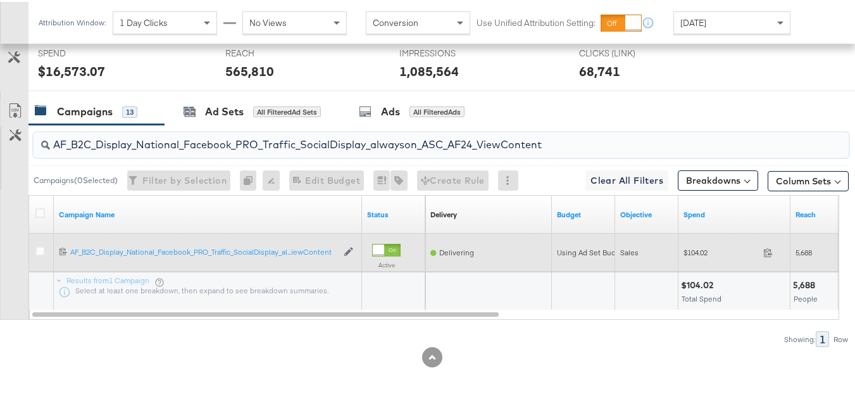
paste input "FR_B2C_Display_National_Facebook_PRO_Traffic_SocialDisplay_alwayson_ASC_FR"
click at [684, 251] on span "$750.74" at bounding box center [721, 250] width 75 height 9
copy div "$750.74"
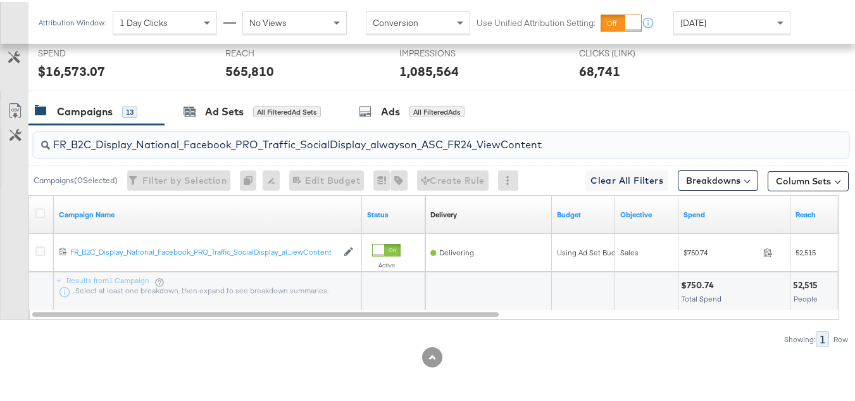
click at [194, 135] on input "FR_B2C_Display_National_Facebook_PRO_Traffic_SocialDisplay_alwayson_ASC_FR24_Vi…" at bounding box center [413, 137] width 727 height 25
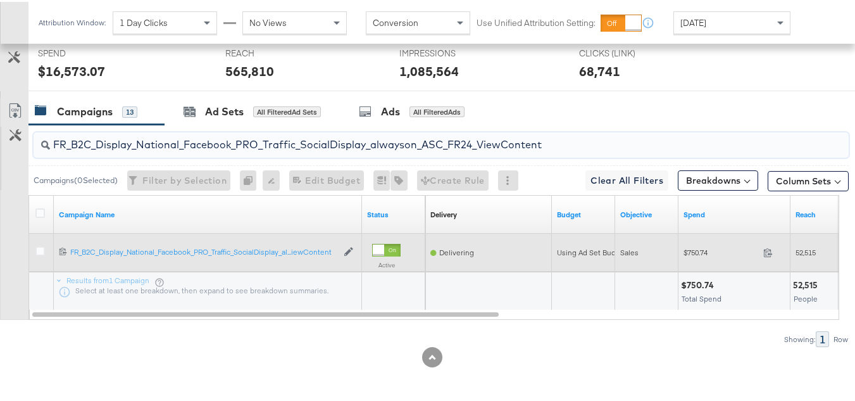
paste input "AHL_B2C_Display_National_Facebook_PRO_Traffic_SocialDisplay_alwayson_ASC_AHL"
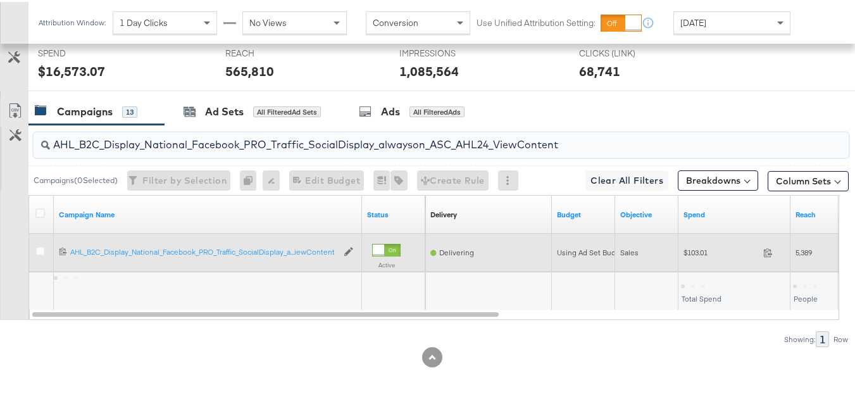
type input "AHL_B2C_Display_National_Facebook_PRO_Traffic_SocialDisplay_alwayson_ASC_AHL24_…"
click at [681, 241] on div "$103.01 103.01" at bounding box center [735, 251] width 112 height 20
copy div "$103.01"
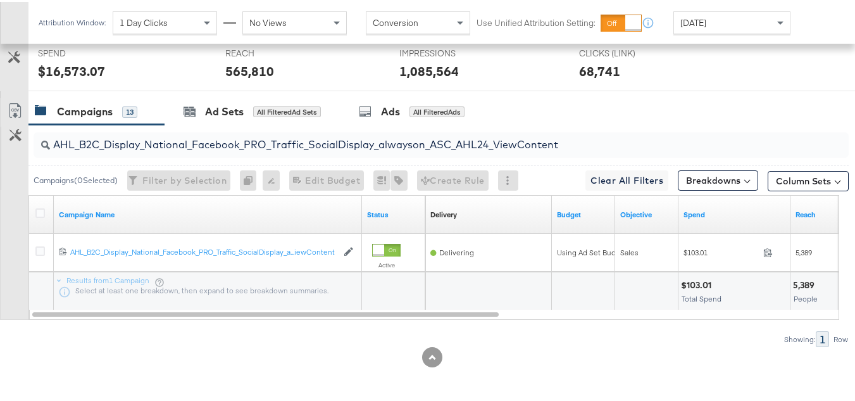
click at [623, 290] on div at bounding box center [649, 288] width 54 height 12
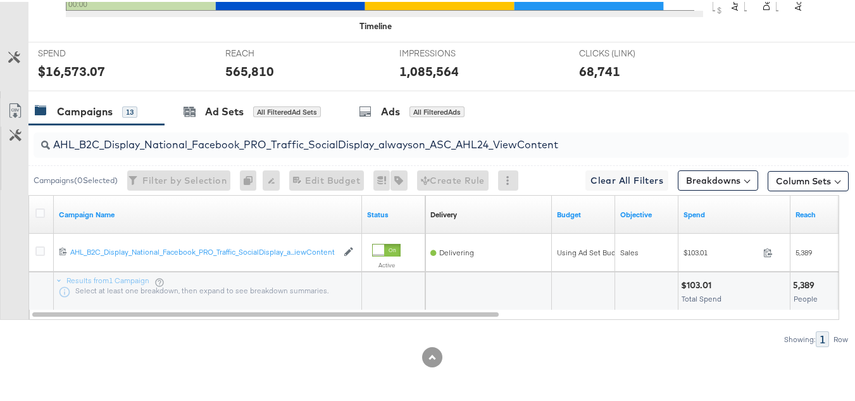
scroll to position [0, 0]
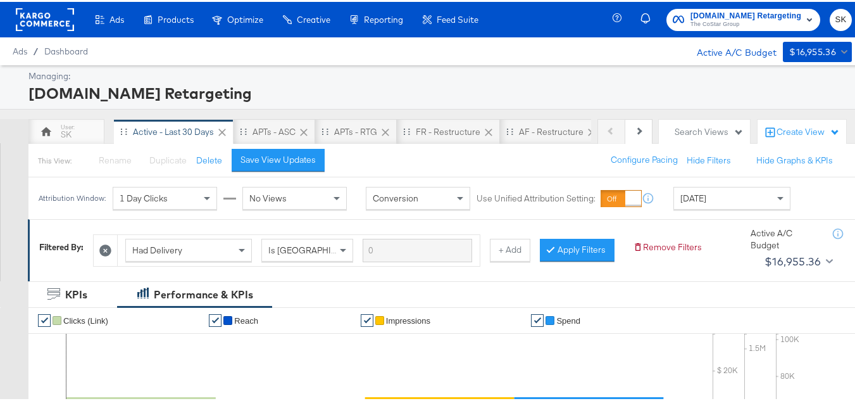
click at [673, 18] on icon "button" at bounding box center [678, 17] width 11 height 12
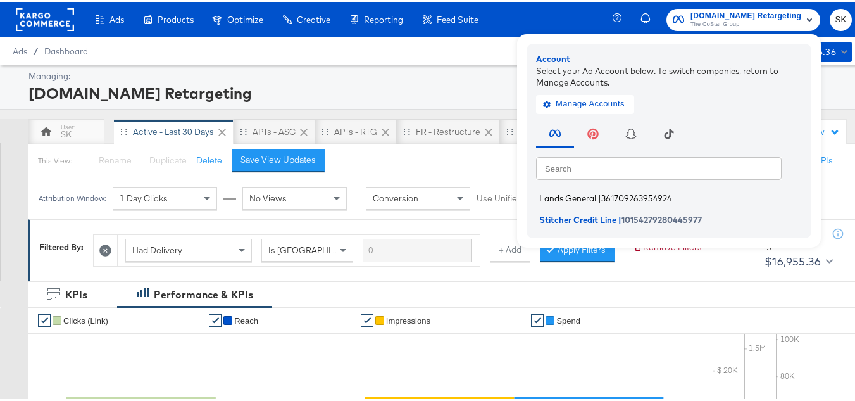
click at [568, 199] on span "Lands General" at bounding box center [567, 196] width 57 height 10
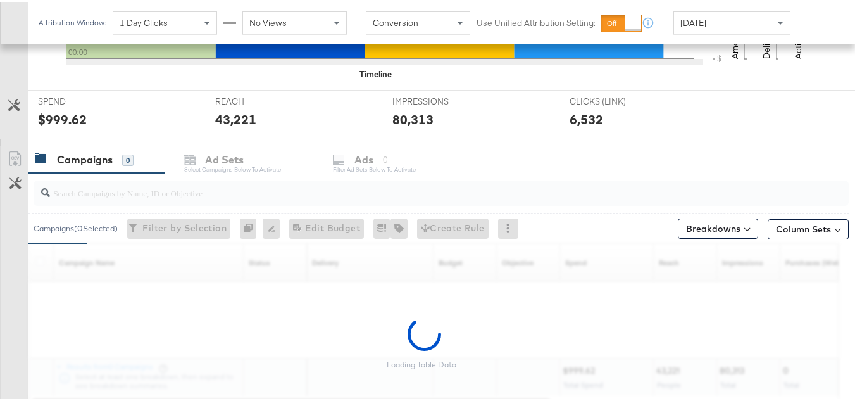
scroll to position [443, 0]
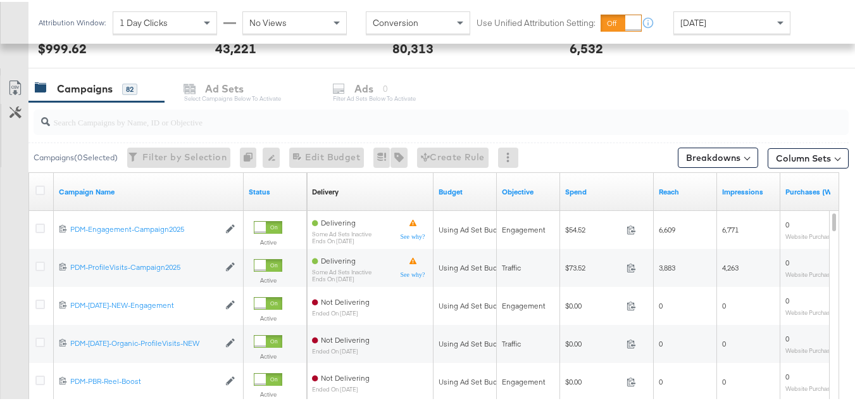
click at [140, 118] on input "search" at bounding box center [413, 115] width 727 height 25
paste input "B2C_LAND_KC_RT_Sig_24"
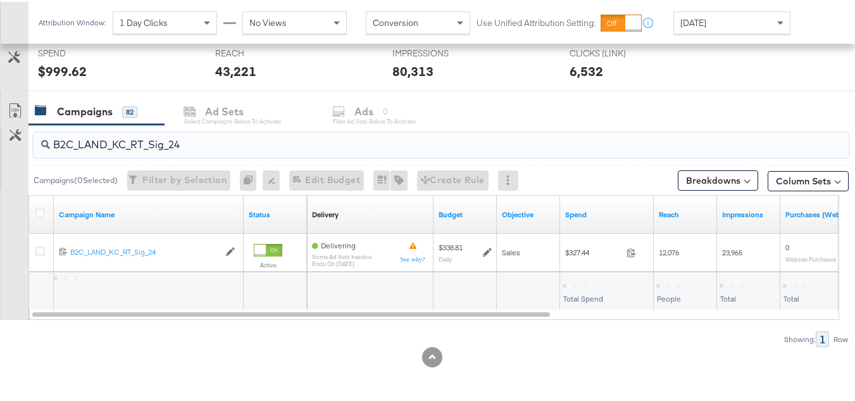
scroll to position [484, 0]
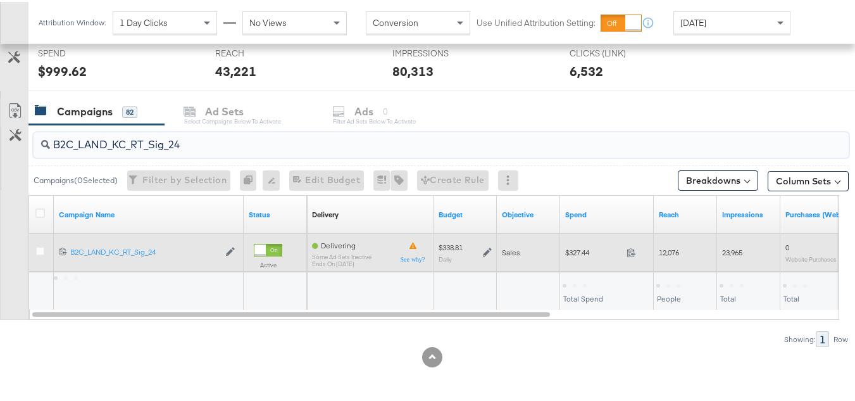
click at [569, 256] on div "$327.44 327.44" at bounding box center [607, 251] width 94 height 20
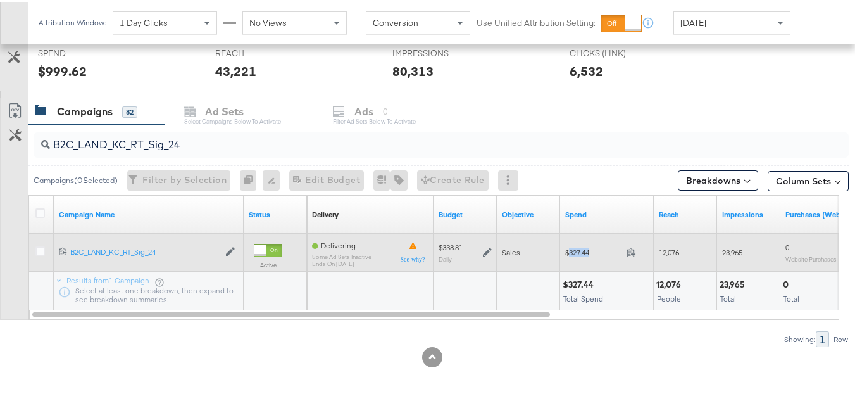
click at [569, 256] on div "$327.44 327.44" at bounding box center [607, 251] width 94 height 20
copy div "$327.44"
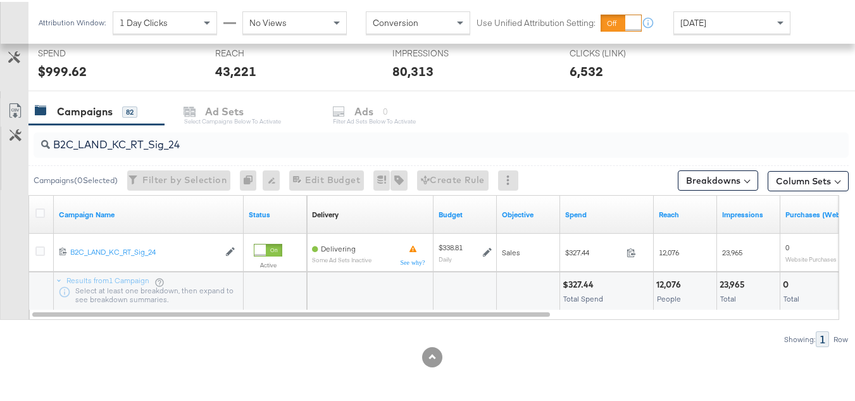
click at [238, 142] on input "B2C_LAND_KC_RT_Sig_24" at bounding box center [413, 137] width 727 height 25
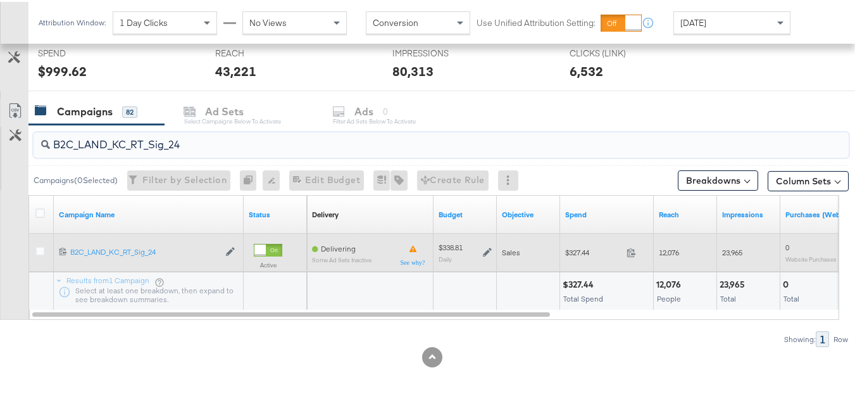
paste input "B_Ecommerce_KC_Retargeting_LW&LOA_Traffic"
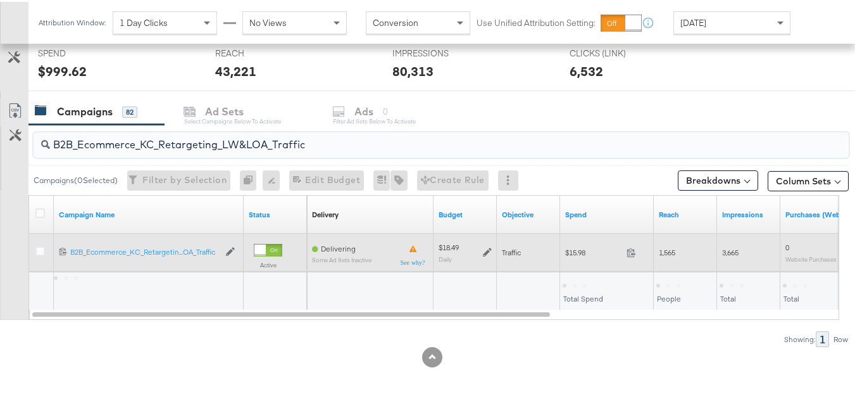
click at [583, 242] on div "$15.98 15.98" at bounding box center [607, 251] width 94 height 20
copy div "$15.98"
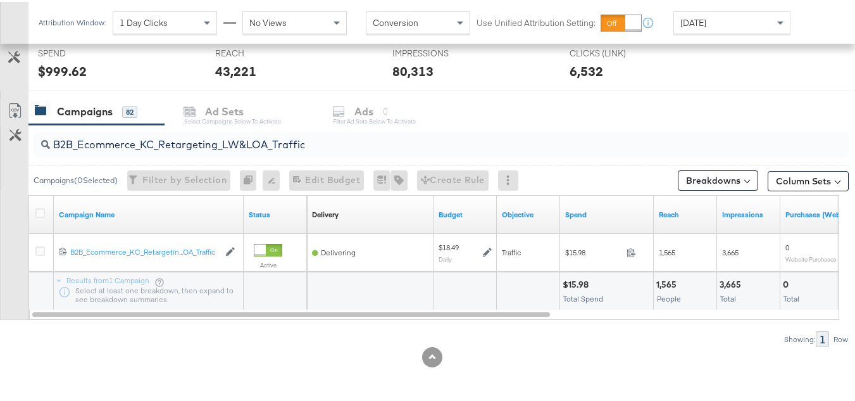
click at [234, 137] on input "B2B_Ecommerce_KC_Retargeting_LW&LOA_Traffic" at bounding box center [413, 137] width 727 height 25
paste input "KC_Retargeting_Prospects & Clients_Conversions"
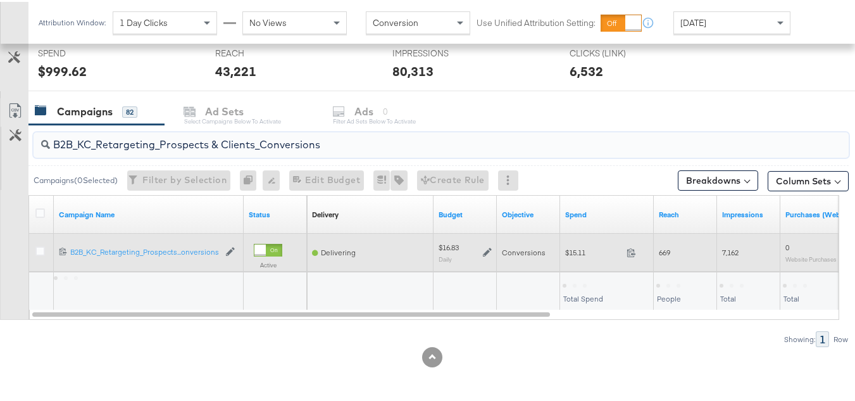
click at [557, 239] on div "Conversions" at bounding box center [528, 251] width 63 height 38
click at [570, 249] on span "$15.11" at bounding box center [593, 250] width 56 height 9
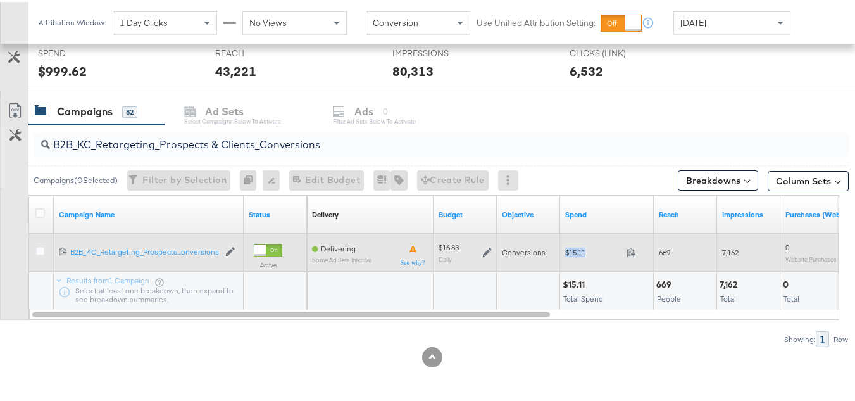
copy div "$15.11"
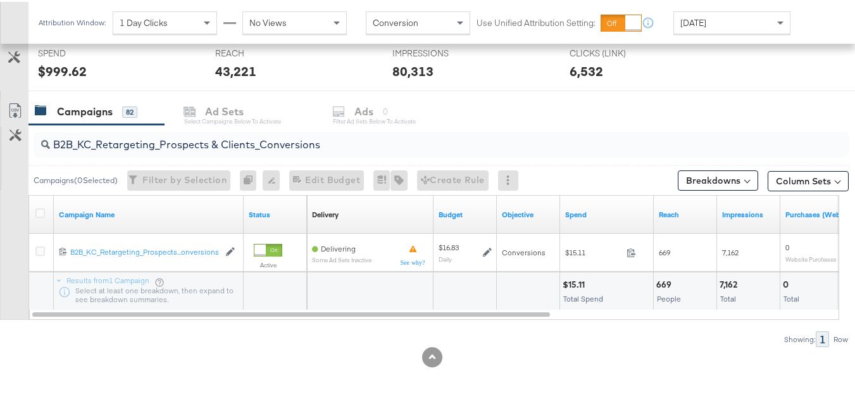
click at [224, 149] on input "B2B_KC_Retargeting_Prospects & Clients_Conversions" at bounding box center [413, 137] width 727 height 25
paste input "C_LAND_KC_Pros_Sig"
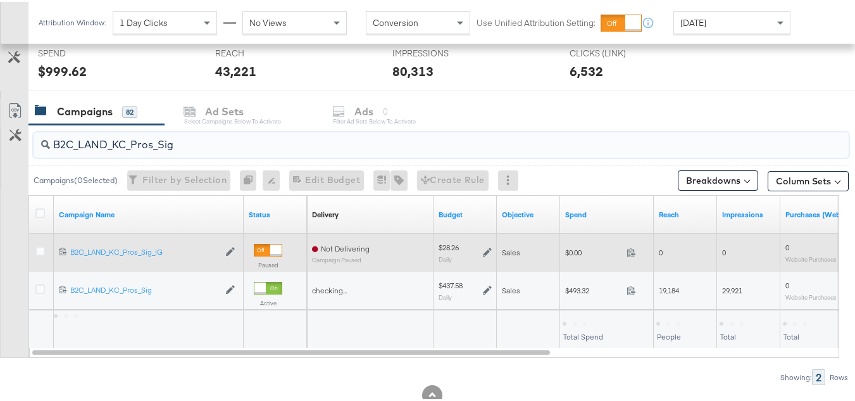
type input "B2C_LAND_KC_Pros_Sig"
click at [564, 255] on div "$0.00 0" at bounding box center [607, 251] width 94 height 20
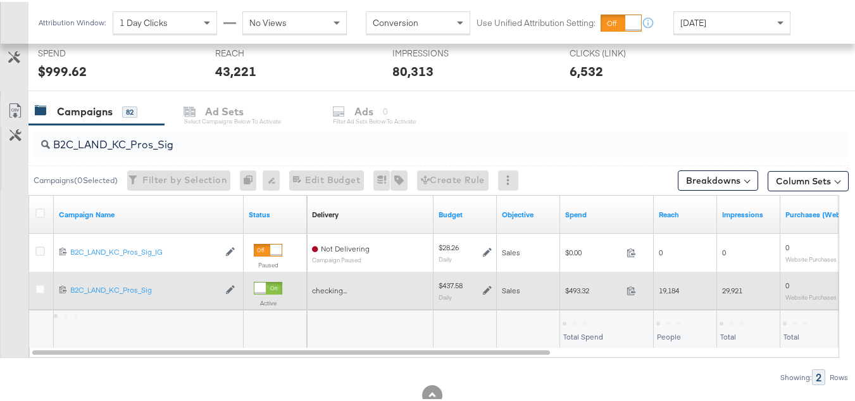
click at [574, 277] on div "$493.32 493.32" at bounding box center [607, 289] width 94 height 38
copy div "$493.32"
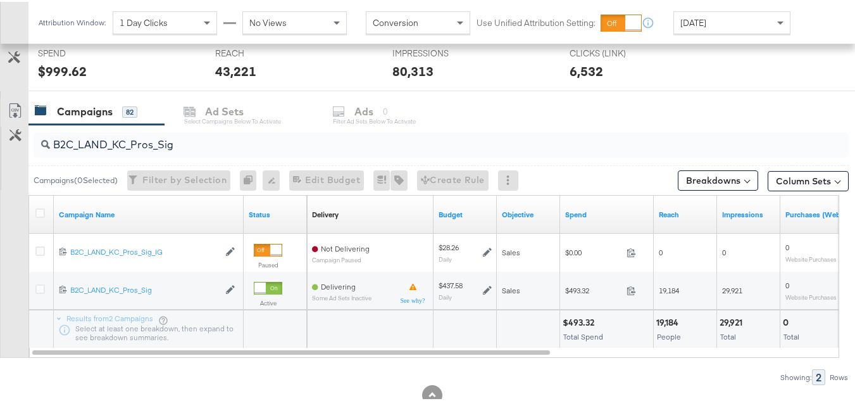
click at [473, 337] on div at bounding box center [465, 327] width 63 height 38
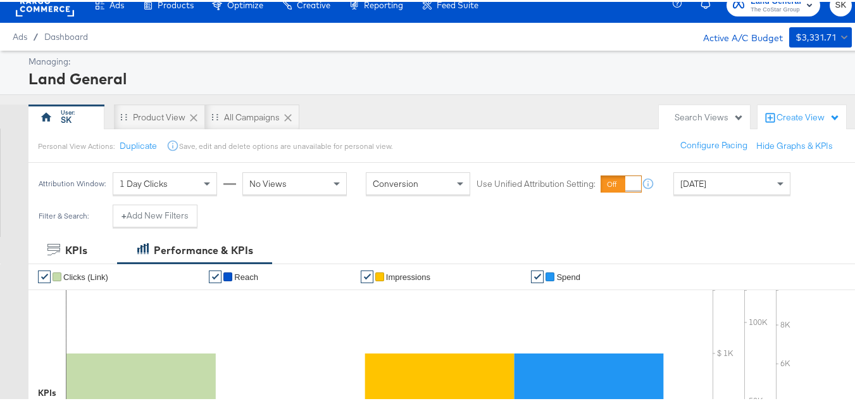
scroll to position [0, 0]
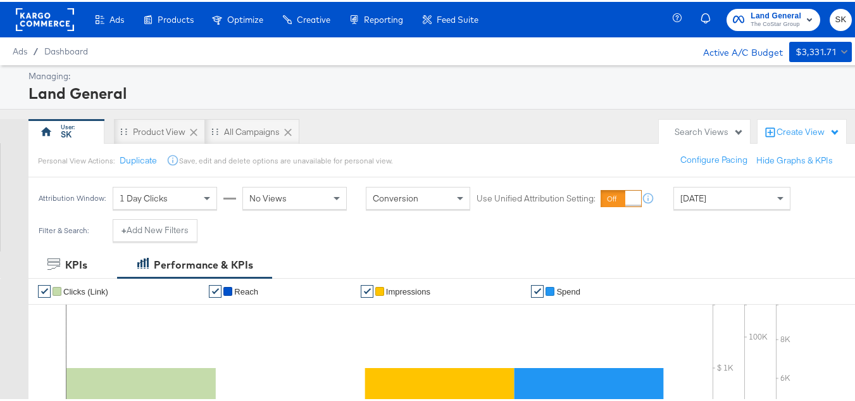
click at [32, 30] on div at bounding box center [45, 17] width 58 height 35
click at [34, 32] on div at bounding box center [45, 17] width 58 height 35
click at [34, 23] on rect at bounding box center [45, 17] width 58 height 23
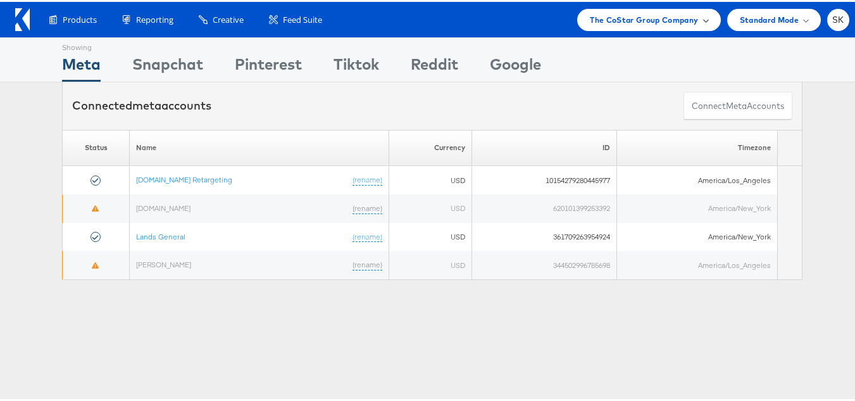
click at [611, 18] on span "The CoStar Group Company" at bounding box center [644, 17] width 108 height 13
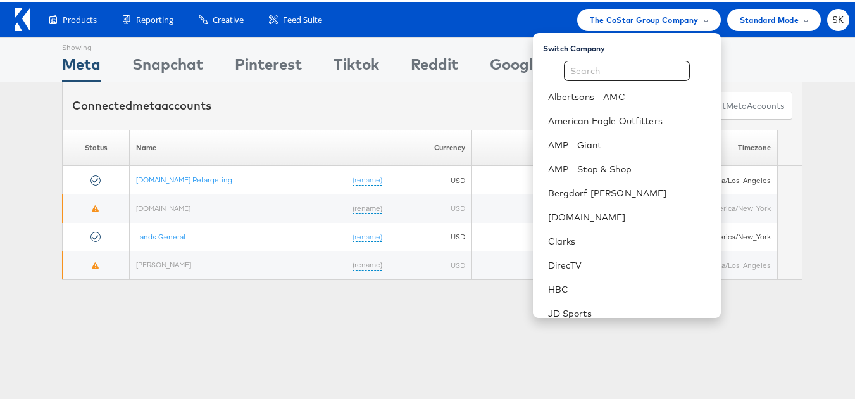
click at [192, 318] on div "Showing Meta Showing [GEOGRAPHIC_DATA] Showing Pinterest Showing Tiktok Showing…" at bounding box center [432, 351] width 865 height 633
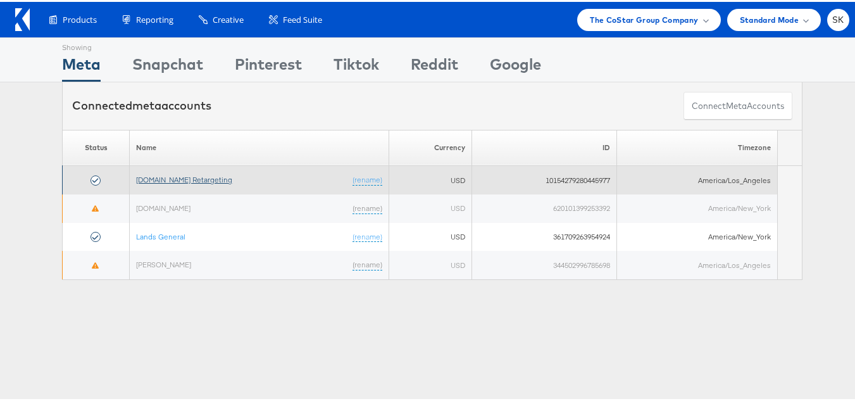
click at [191, 180] on link "[DOMAIN_NAME] Retargeting" at bounding box center [184, 177] width 96 height 9
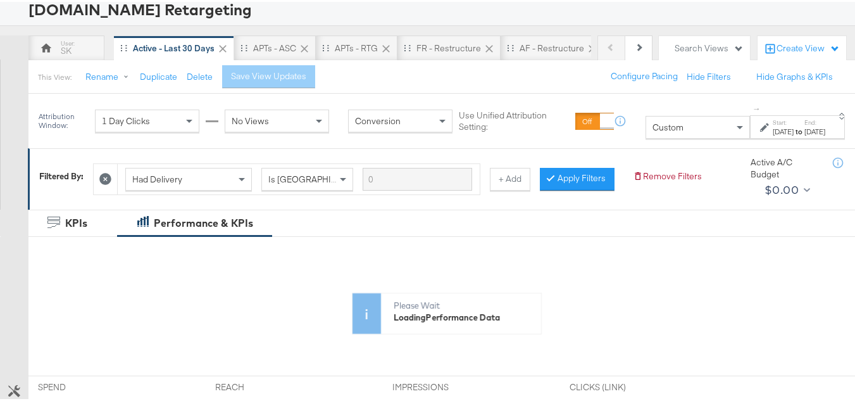
scroll to position [127, 0]
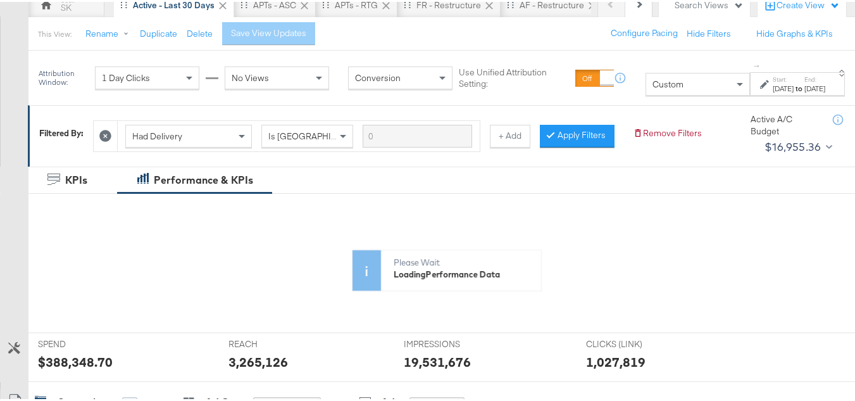
click at [653, 84] on span "Custom" at bounding box center [668, 82] width 31 height 11
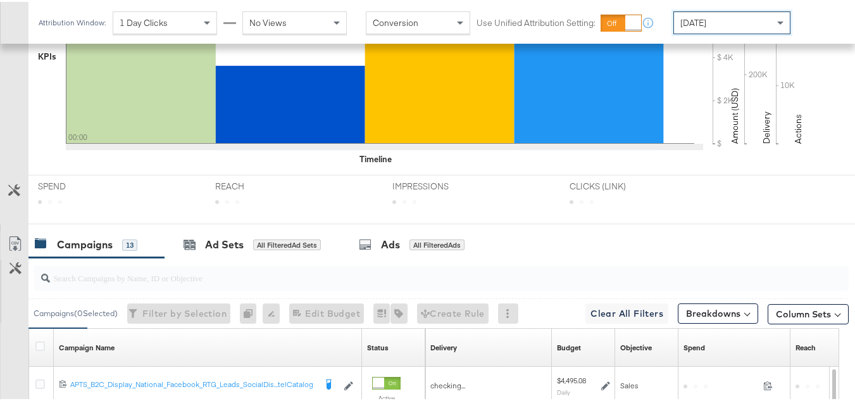
scroll to position [487, 0]
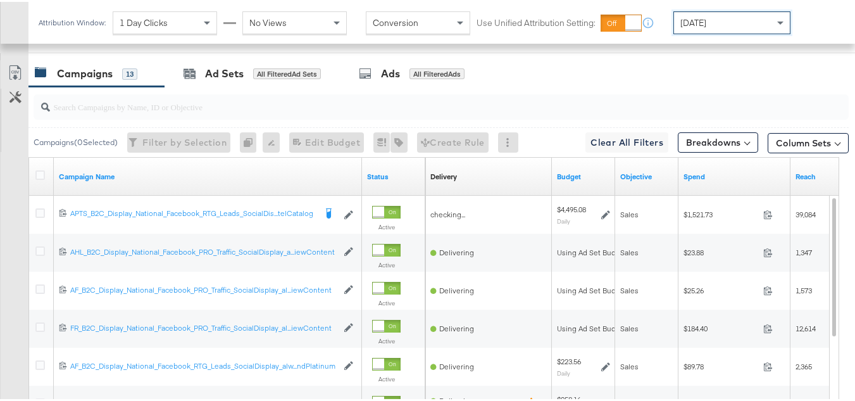
click at [177, 112] on input "search" at bounding box center [413, 99] width 727 height 25
paste input "APTS_B2C_Display_National_Facebook_RTG_Leads_SocialDisplay_Retargeting_Diamond_…"
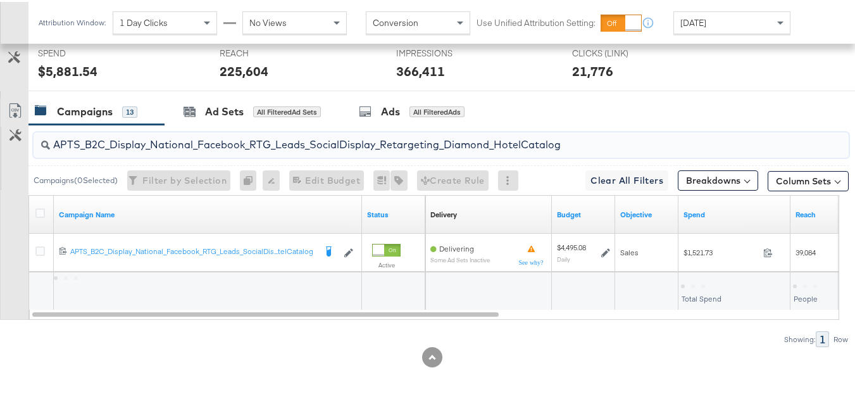
scroll to position [531, 0]
click at [177, 116] on div "KPIs Performance & KPIs Customize KPIs ✔ Clicks (Link) ✔ Reach ✔ Impressions ✔ …" at bounding box center [432, 83] width 865 height 634
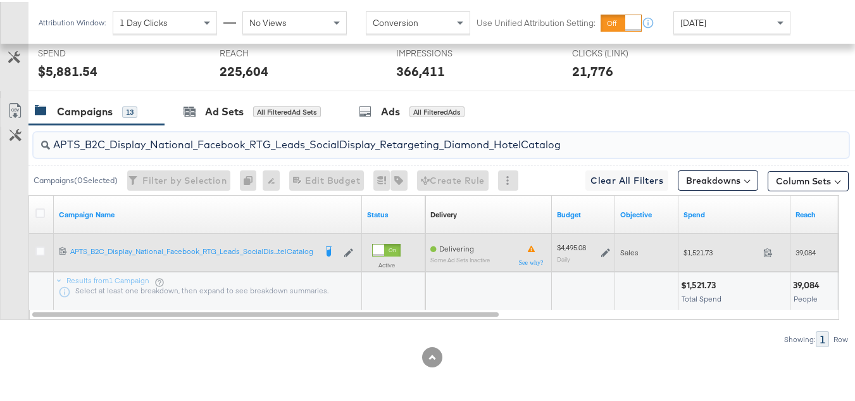
click at [702, 251] on span "$1,521.73" at bounding box center [721, 250] width 75 height 9
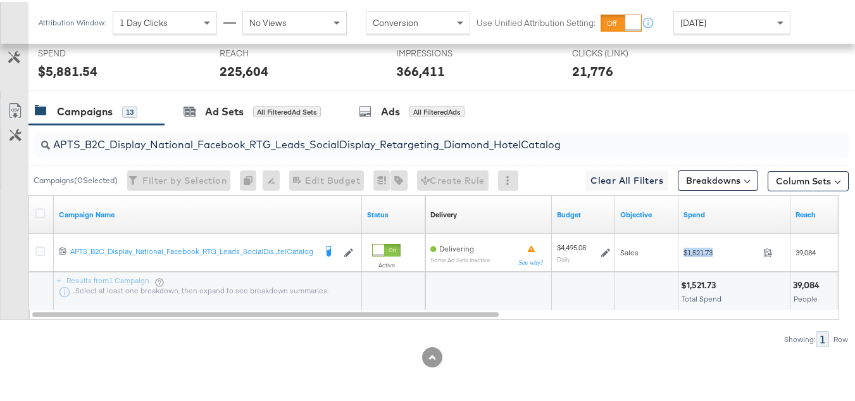
copy div "$1,521.73"
click at [239, 154] on div "APTS_B2C_Display_National_Facebook_RTG_Leads_SocialDisplay_Retargeting_Diamond_…" at bounding box center [441, 142] width 815 height 25
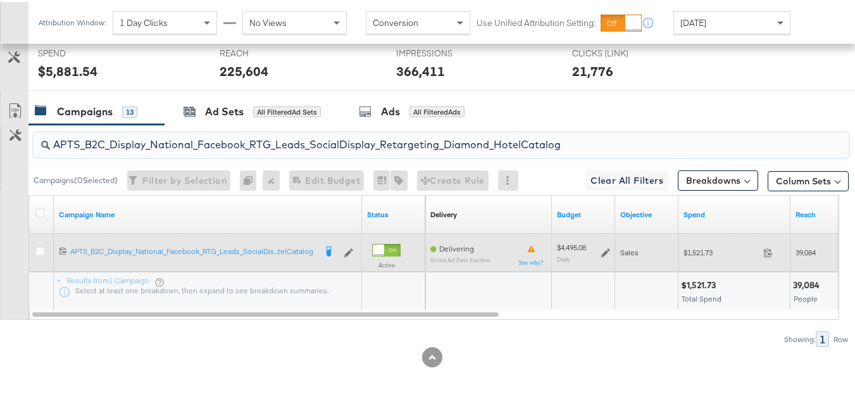
paste input "alwayson_Retargeting_DARE24_DiamondPlatinum"
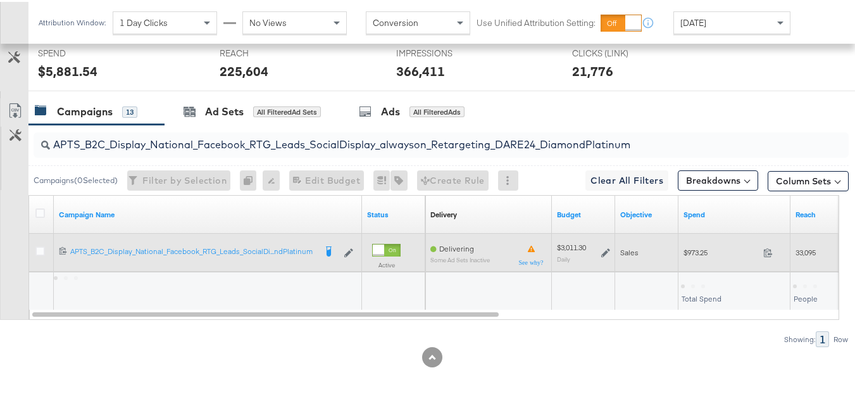
click at [697, 253] on span "$973.25" at bounding box center [721, 250] width 75 height 9
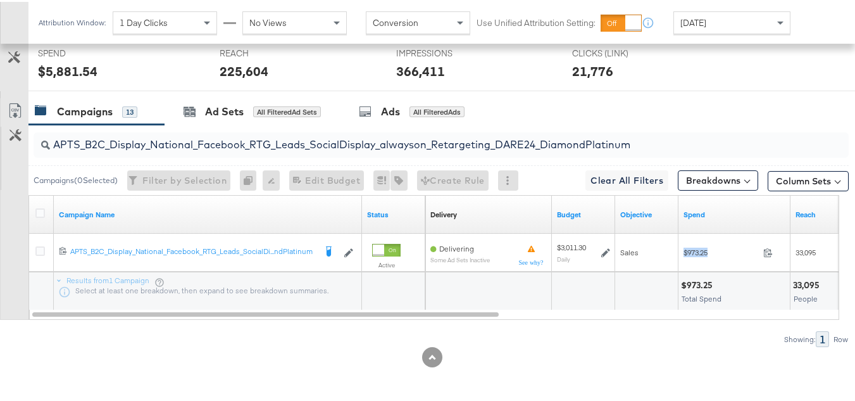
copy div "$973.25"
click at [252, 142] on input "APTS_B2C_Display_National_Facebook_RTG_Leads_SocialDisplay_alwayson_Retargeting…" at bounding box center [413, 137] width 727 height 25
paste input "FR_B2C_Display_National_Facebook_RTG_Leads_SocialDisplay_alwayson_Retargeting_FR"
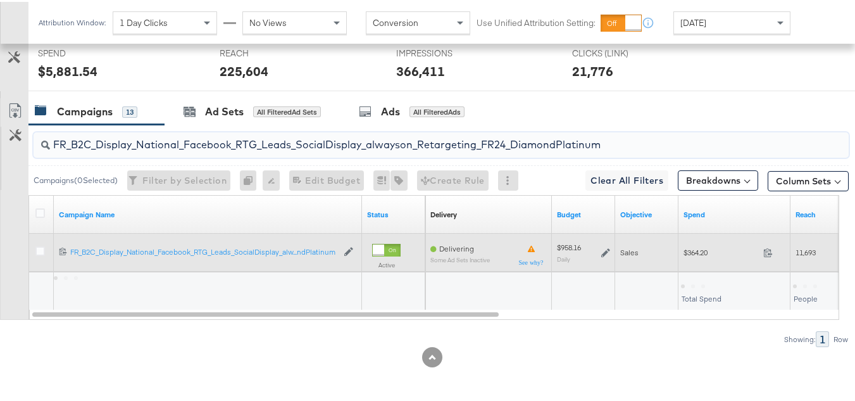
click at [698, 252] on span "$364.20" at bounding box center [721, 250] width 75 height 9
copy div "$364.20"
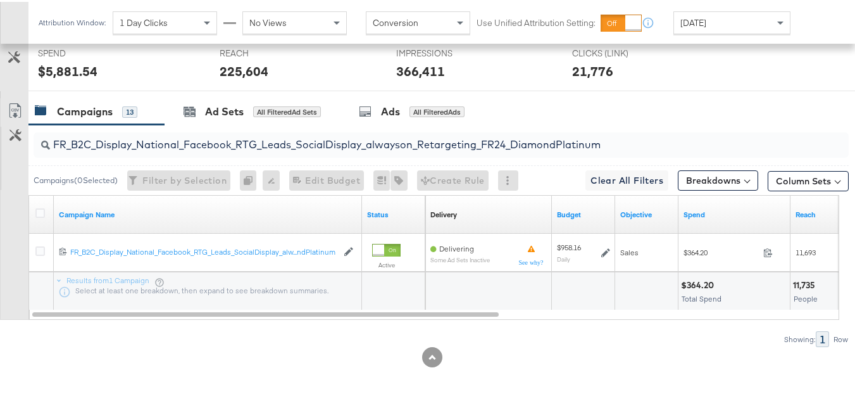
click at [209, 135] on input "FR_B2C_Display_National_Facebook_RTG_Leads_SocialDisplay_alwayson_Retargeting_F…" at bounding box center [413, 137] width 727 height 25
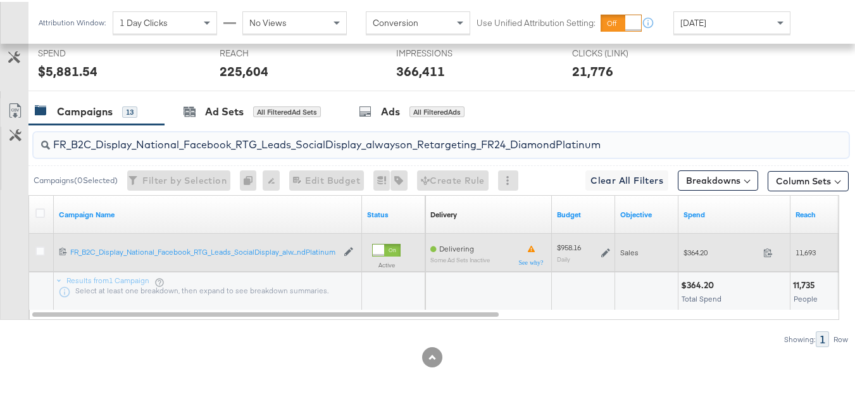
paste input "AF_B2C_Display_National_Facebook_RTG_Leads_SocialDisplay_alwayson_Retargeting_AF"
click at [685, 248] on span "$89.78" at bounding box center [721, 250] width 75 height 9
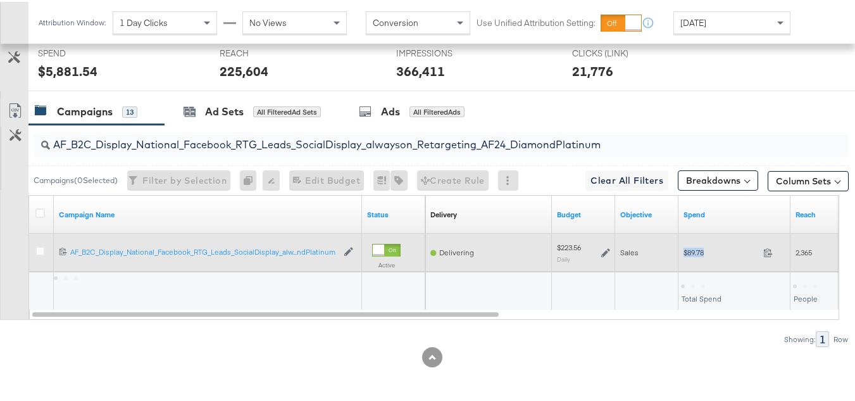
click at [685, 248] on span "$89.78" at bounding box center [721, 250] width 75 height 9
copy div "$89.78"
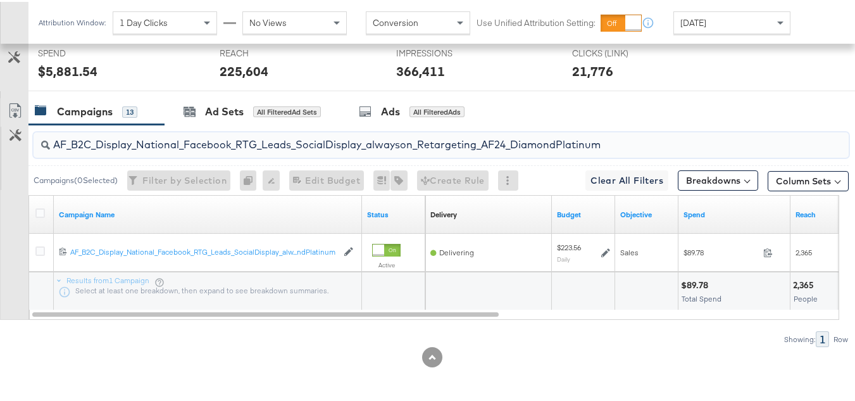
click at [276, 143] on input "AF_B2C_Display_National_Facebook_RTG_Leads_SocialDisplay_alwayson_Retargeting_A…" at bounding box center [413, 137] width 727 height 25
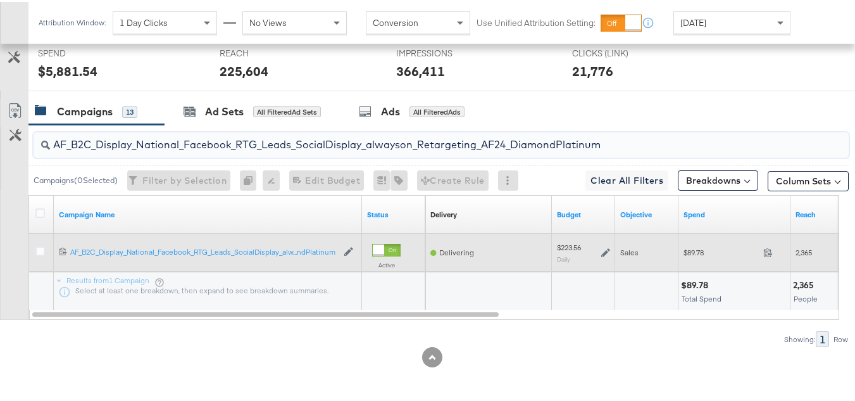
paste input "HL_B2C_Display_National_Facebook_RTG_Leads_SocialDisplay_alwayson_Retargeting_A…"
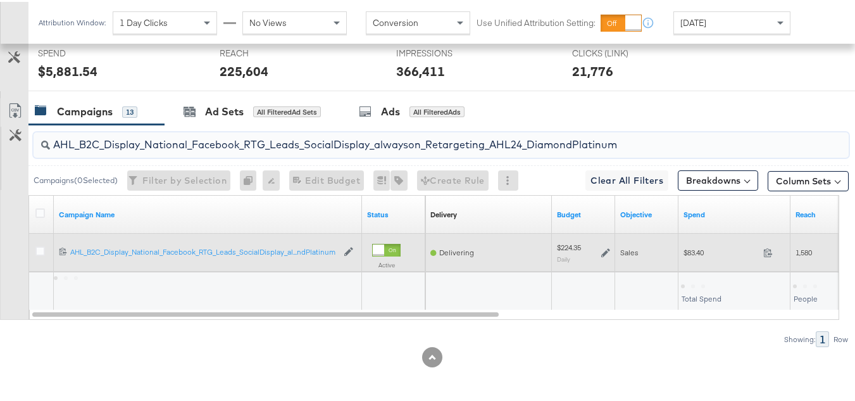
click at [700, 254] on span "$83.40" at bounding box center [721, 250] width 75 height 9
copy div "$83.40"
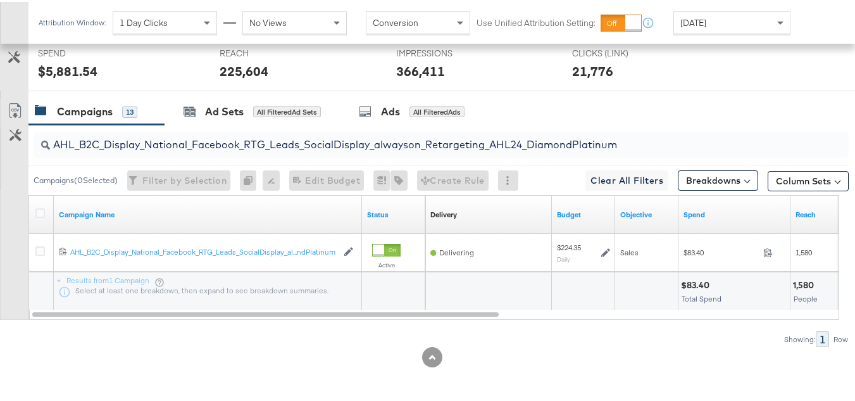
click at [211, 145] on input "AHL_B2C_Display_National_Facebook_RTG_Leads_SocialDisplay_alwayson_Retargeting_…" at bounding box center [413, 137] width 727 height 25
paste input "PTS_B2C_Display_National_Facebook_PRO_Traffic_SocialDisplay_alwayson_ASC_DARE24…"
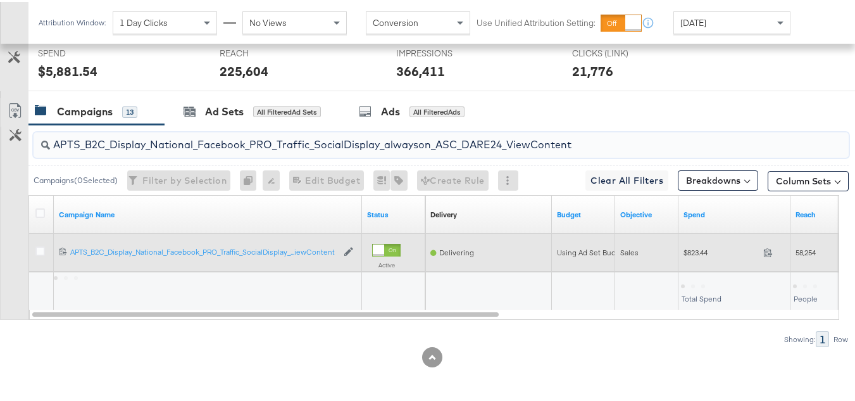
type input "APTS_B2C_Display_National_Facebook_PRO_Traffic_SocialDisplay_alwayson_ASC_DARE2…"
click at [699, 263] on div "$823.44 823.44" at bounding box center [735, 251] width 112 height 38
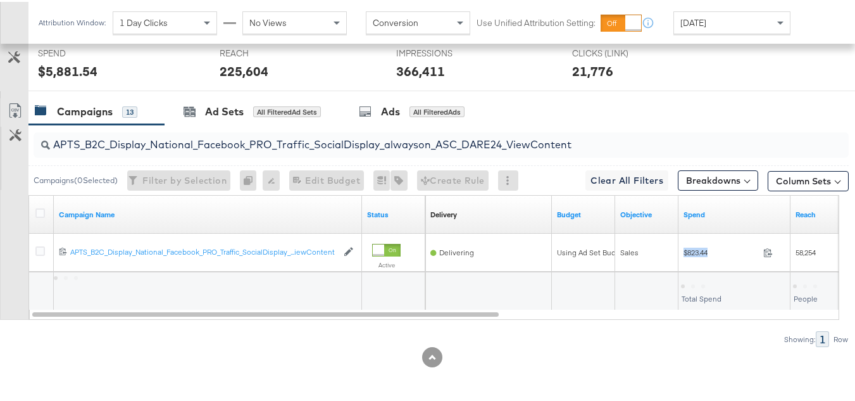
copy div "$823.44"
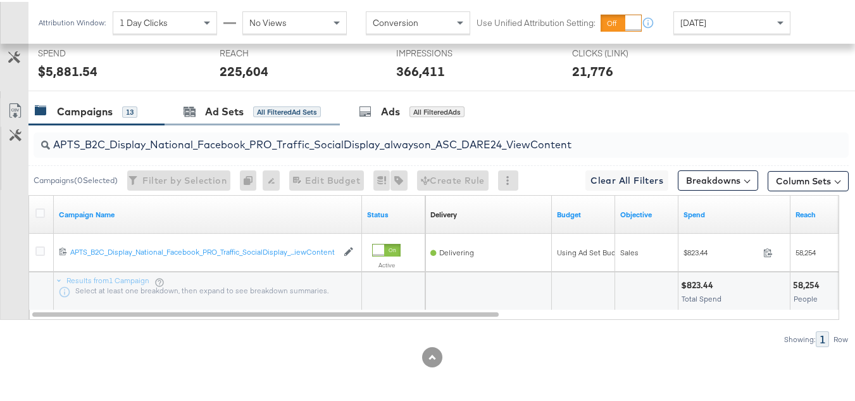
click at [178, 123] on div "Ad Sets All Filtered Ad Sets" at bounding box center [252, 109] width 175 height 27
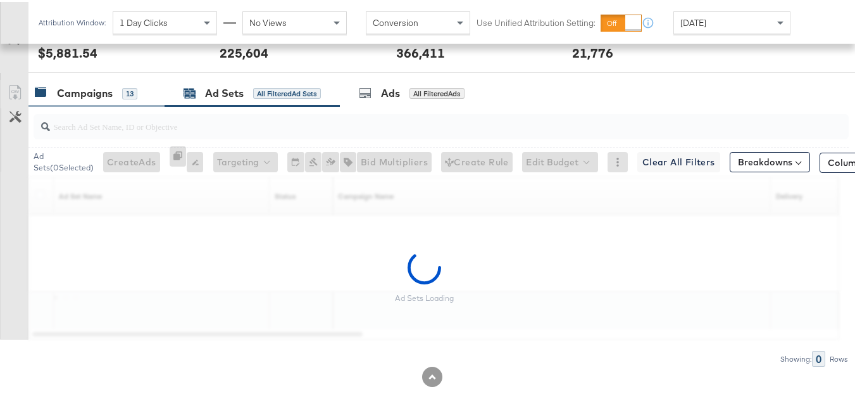
click at [115, 99] on div "Campaigns 13" at bounding box center [86, 91] width 103 height 15
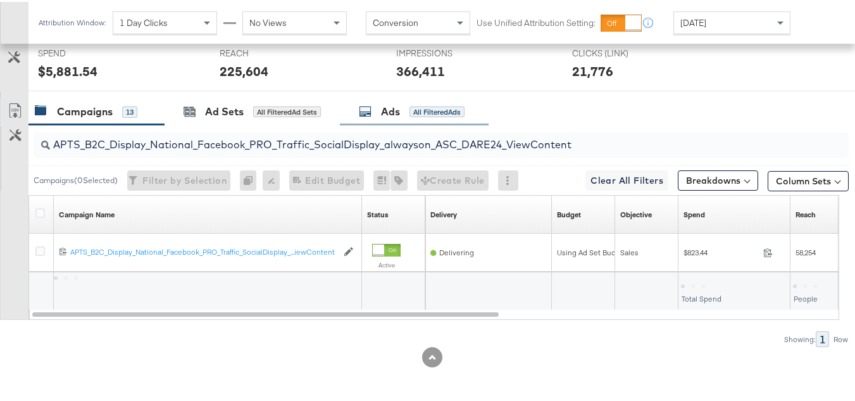
click at [415, 121] on div "Ads All Filtered Ads" at bounding box center [414, 109] width 149 height 27
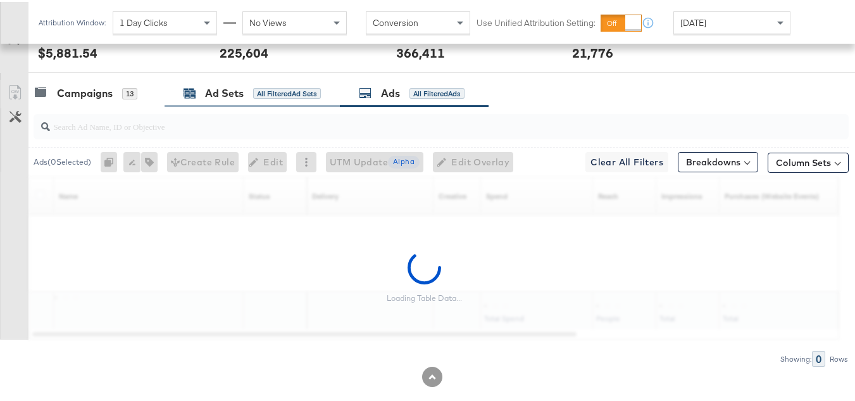
click at [258, 97] on div "All Filtered Ad Sets" at bounding box center [287, 91] width 68 height 11
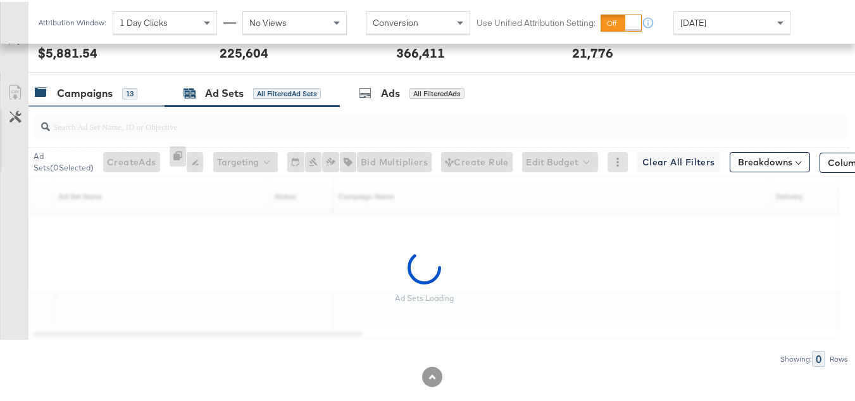
click at [116, 99] on div "Campaigns 13" at bounding box center [86, 91] width 103 height 15
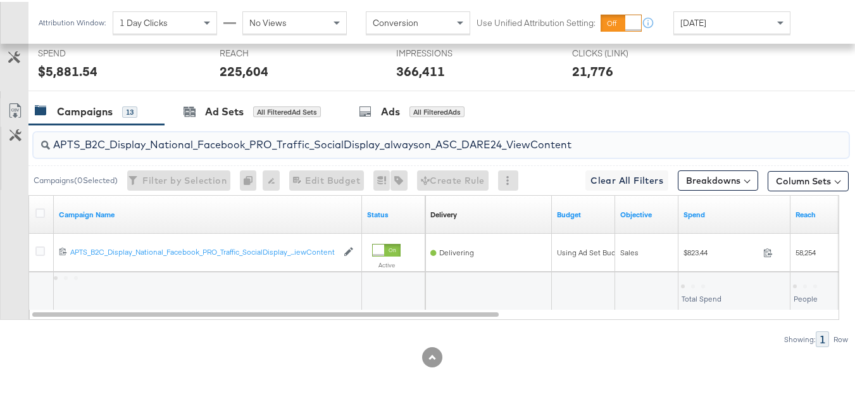
click at [252, 141] on input "APTS_B2C_Display_National_Facebook_PRO_Traffic_SocialDisplay_alwayson_ASC_DARE2…" at bounding box center [413, 137] width 727 height 25
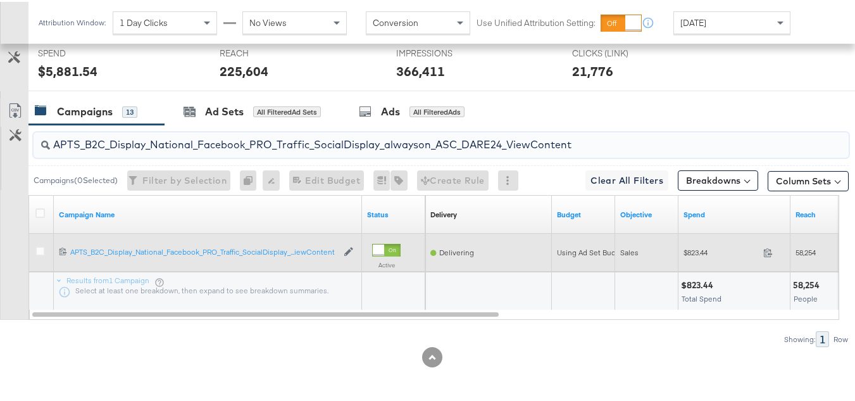
paste input "Leads_SocialDisplay_alwayson_ASC_DARE24_Purchase"
click at [691, 252] on span "$849.19" at bounding box center [721, 250] width 75 height 9
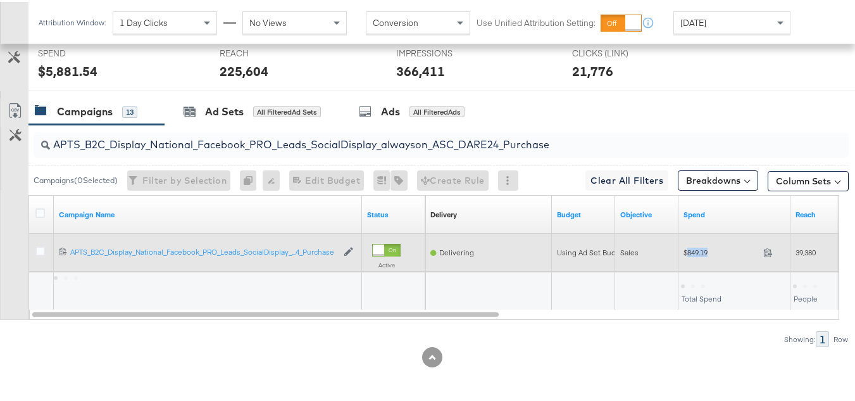
click at [691, 252] on span "$849.19" at bounding box center [721, 250] width 75 height 9
copy div "$849.19"
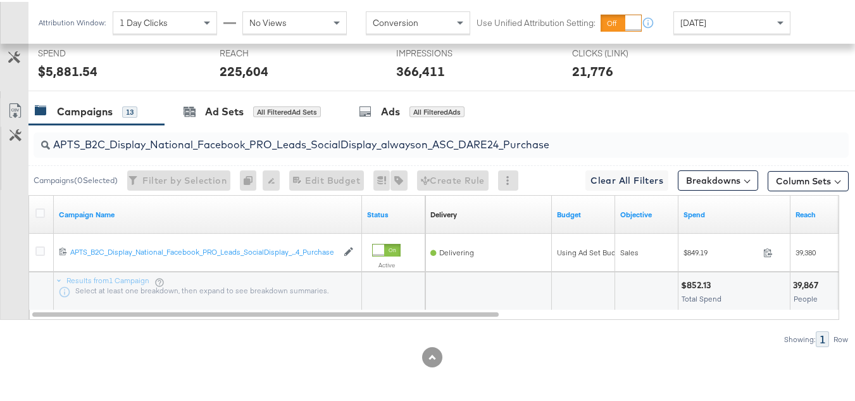
click at [211, 148] on input "APTS_B2C_Display_National_Facebook_PRO_Leads_SocialDisplay_alwayson_ASC_DARE24_…" at bounding box center [413, 137] width 727 height 25
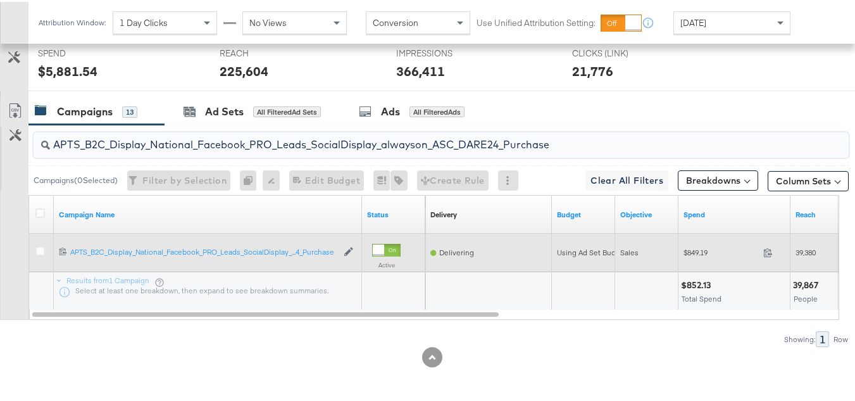
paste input "F_B2C_Display_National_Facebook_PRO_Traffic_SocialDisplay_alwayson_ASC_AF24_Vie…"
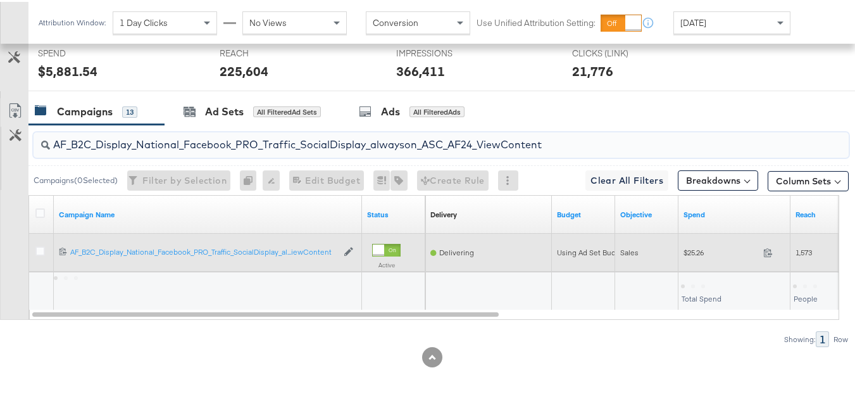
click at [696, 257] on div "$25.26 25.26" at bounding box center [735, 251] width 112 height 20
copy div "$25.26"
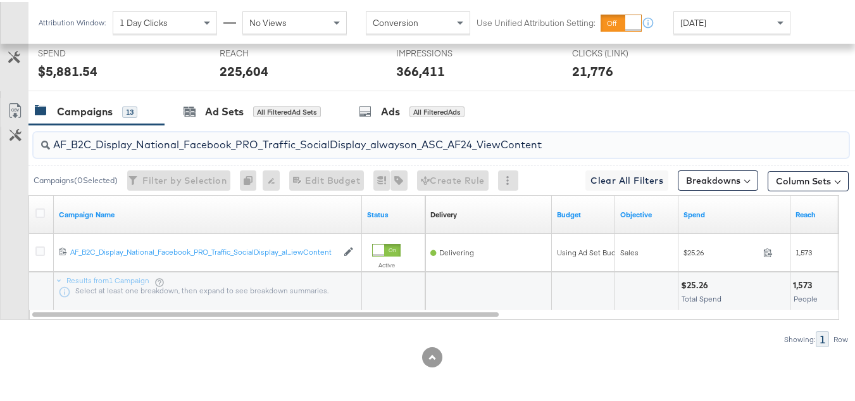
click at [255, 143] on input "AF_B2C_Display_National_Facebook_PRO_Traffic_SocialDisplay_alwayson_ASC_AF24_Vi…" at bounding box center [413, 137] width 727 height 25
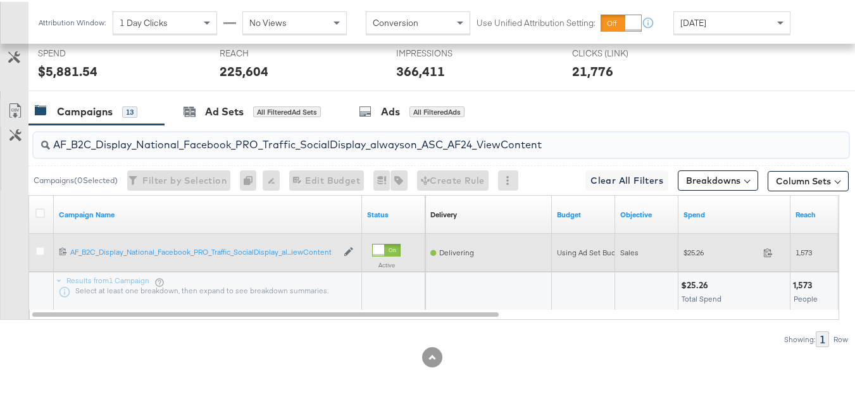
paste input "FR_B2C_Display_National_Facebook_PRO_Traffic_SocialDisplay_alwayson_ASC_FR"
click at [711, 253] on span "$184.40" at bounding box center [721, 250] width 75 height 9
copy div "$184.40"
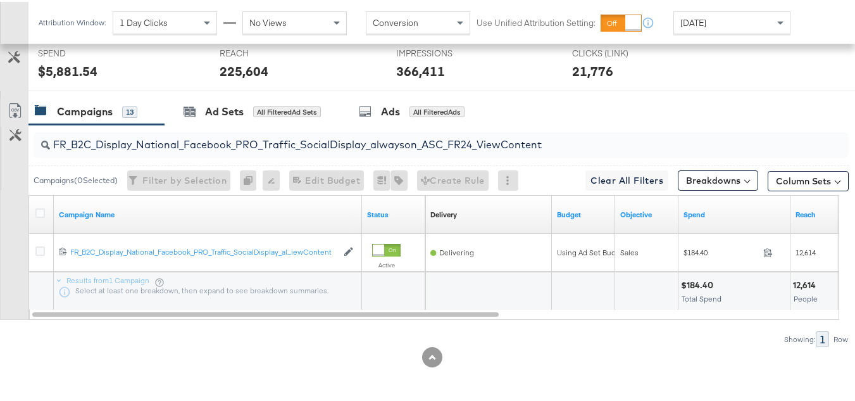
click at [255, 144] on input "FR_B2C_Display_National_Facebook_PRO_Traffic_SocialDisplay_alwayson_ASC_FR24_Vi…" at bounding box center [413, 137] width 727 height 25
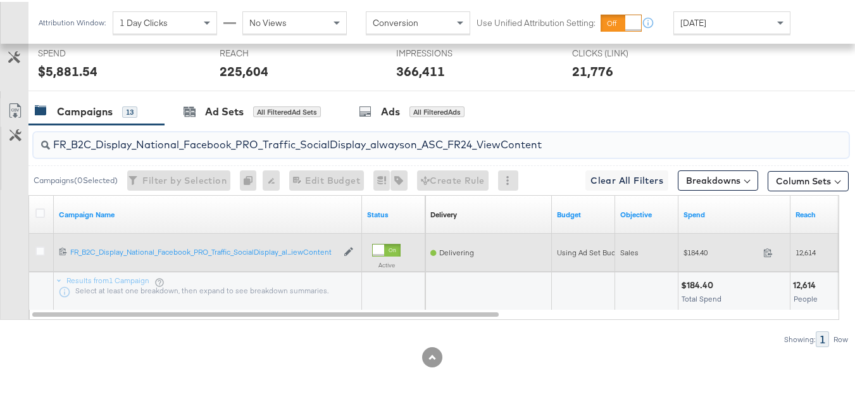
paste input "AHL_B2C_Display_National_Facebook_PRO_Traffic_SocialDisplay_alwayson_ASC_AHL"
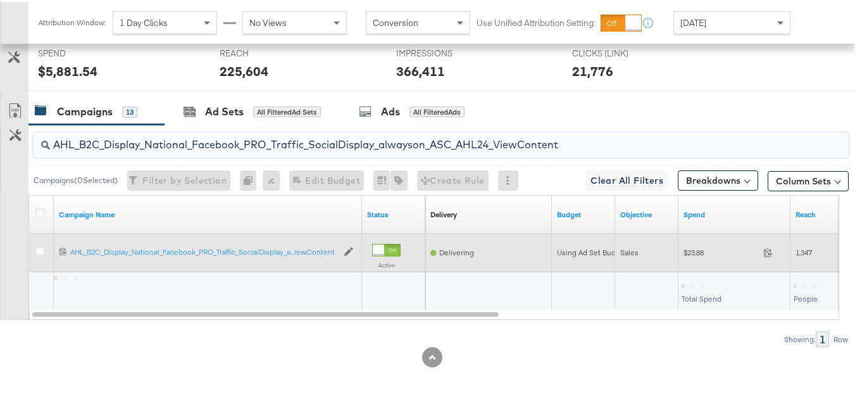
type input "AHL_B2C_Display_National_Facebook_PRO_Traffic_SocialDisplay_alwayson_ASC_AHL24_…"
click at [689, 241] on div "$23.88 23.88" at bounding box center [735, 251] width 112 height 20
copy div "$23.88"
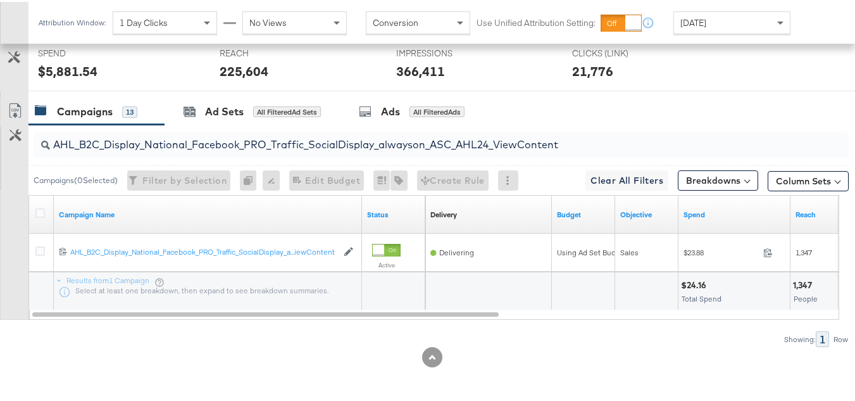
click at [716, 301] on span "Total Spend" at bounding box center [702, 296] width 40 height 9
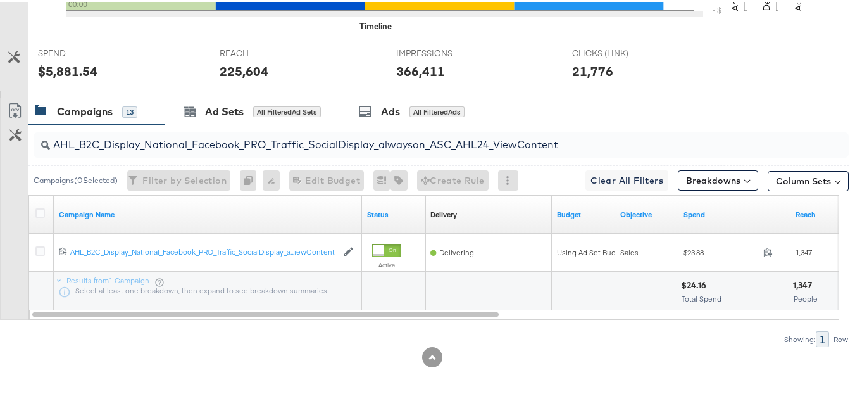
scroll to position [0, 0]
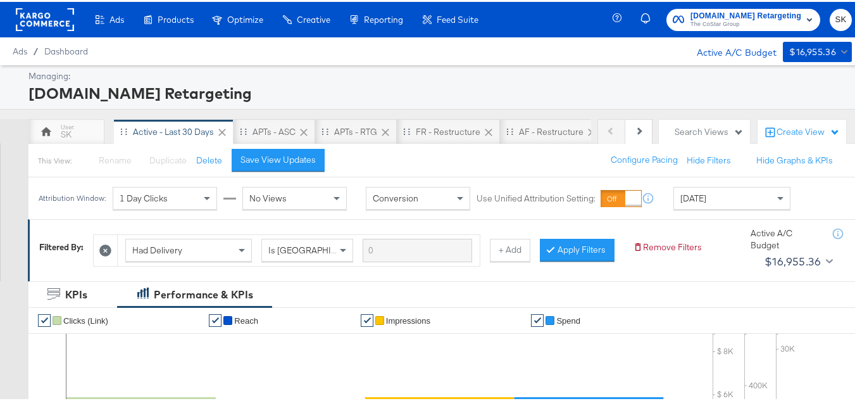
click at [711, 20] on span "The CoStar Group" at bounding box center [746, 23] width 111 height 10
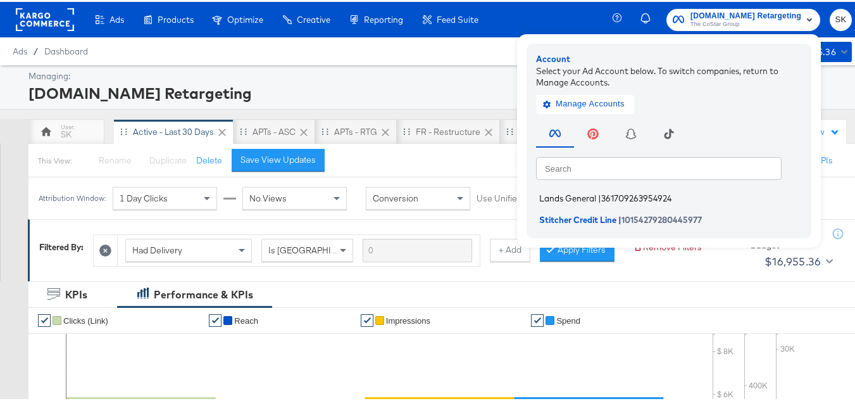
click at [547, 191] on span "Lands General" at bounding box center [567, 196] width 57 height 10
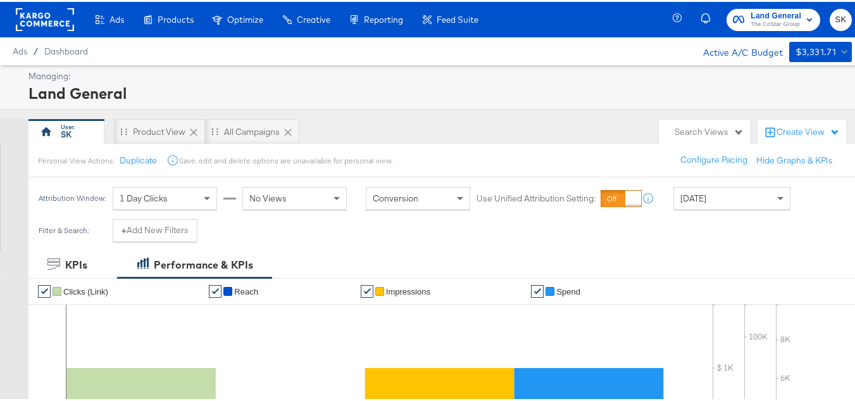
drag, startPoint x: 697, startPoint y: 192, endPoint x: 696, endPoint y: 206, distance: 14.7
click at [697, 192] on span "[DATE]" at bounding box center [693, 196] width 26 height 11
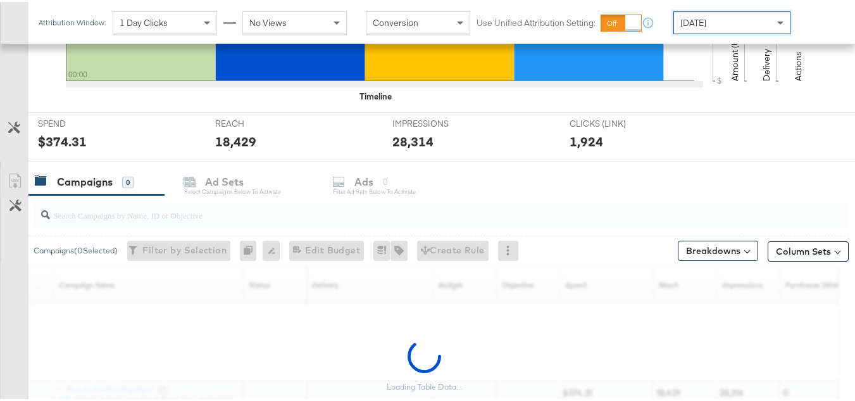
scroll to position [522, 0]
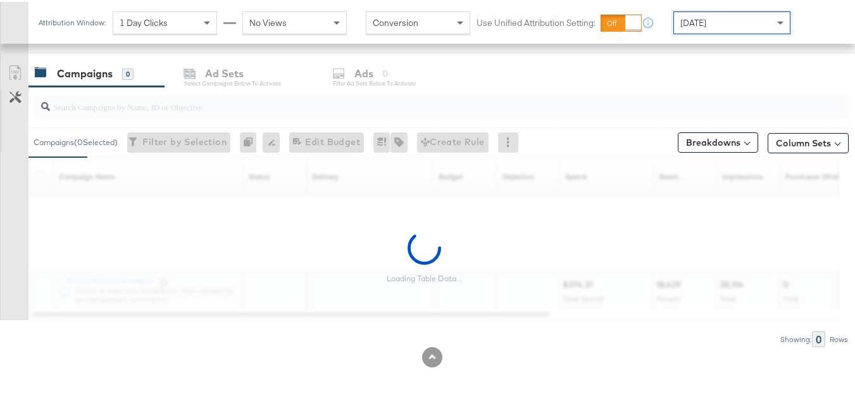
click at [121, 104] on input "search" at bounding box center [413, 99] width 727 height 25
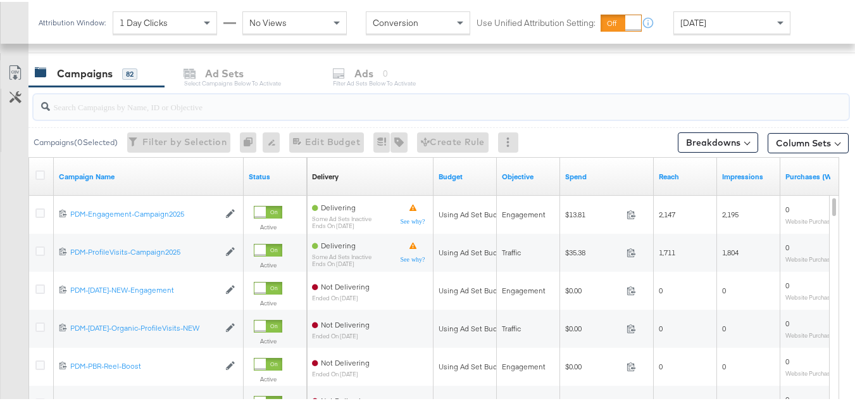
paste input "B2C_LAND_KC_RT_Sig_24"
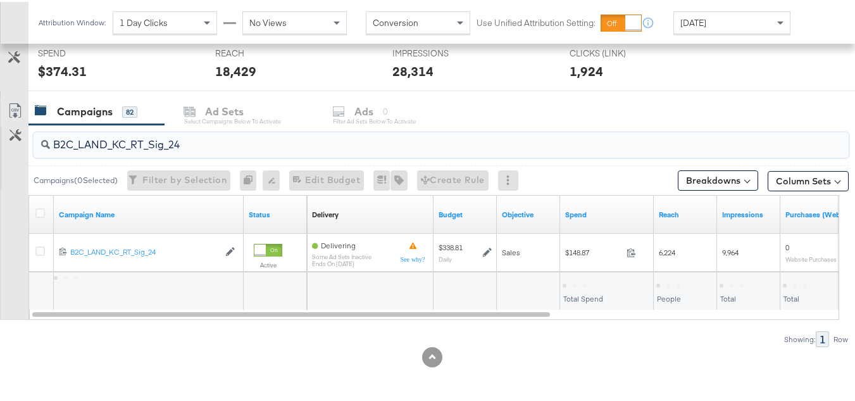
scroll to position [484, 0]
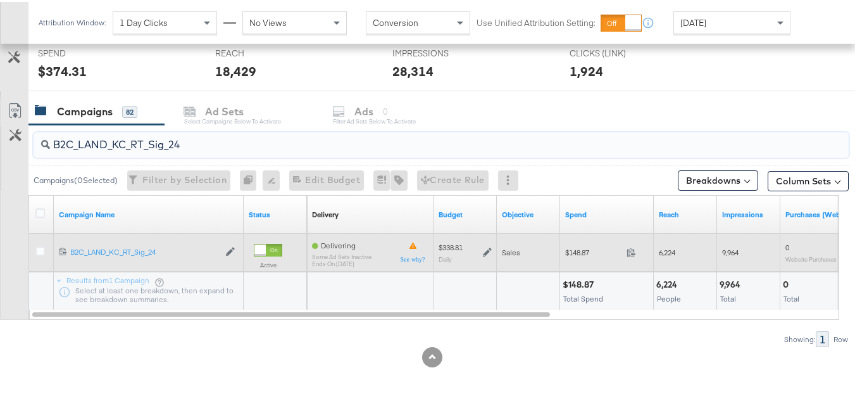
click at [578, 251] on span "$148.87" at bounding box center [593, 250] width 56 height 9
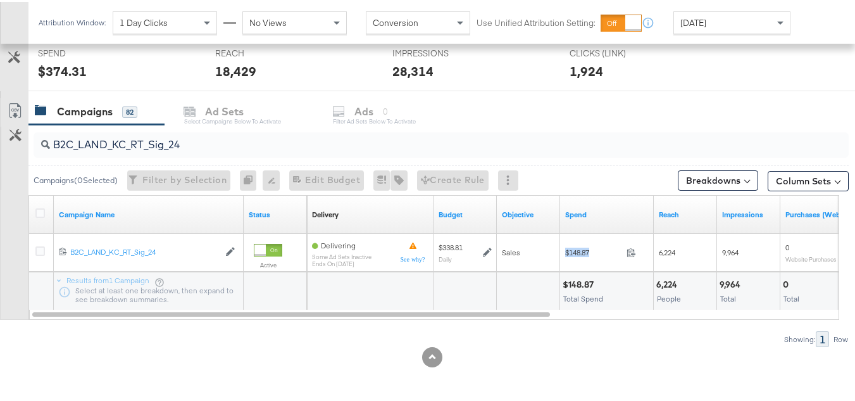
copy div "$148.87"
click at [209, 144] on input "B2C_LAND_KC_RT_Sig_24" at bounding box center [413, 137] width 727 height 25
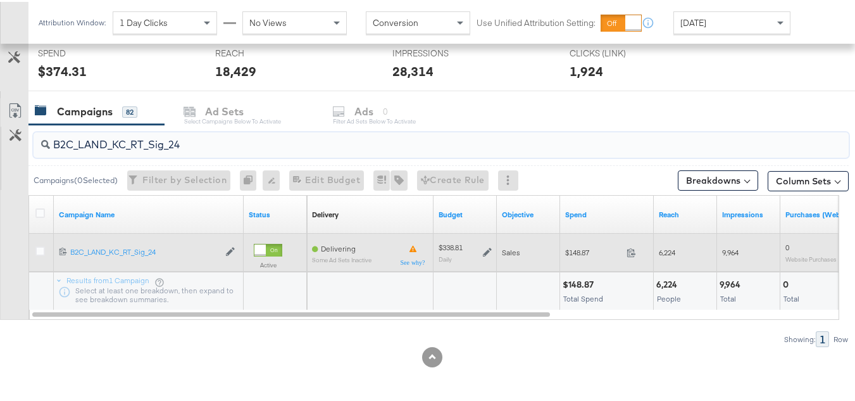
paste input "B_Ecommerce_KC_Retargeting_LW&LOA_Traffic"
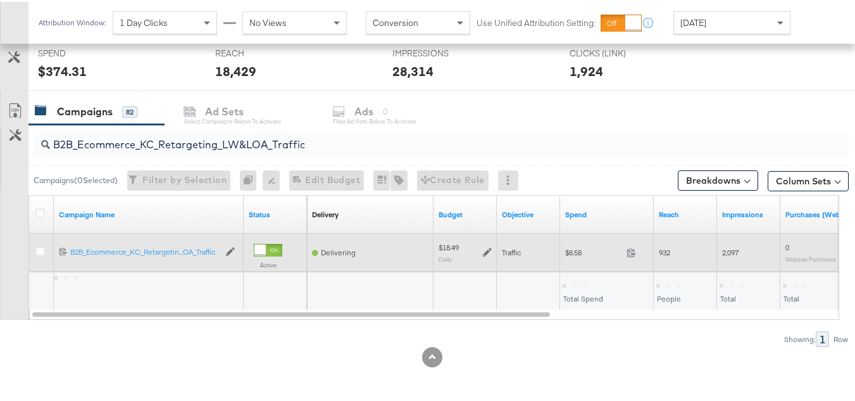
click at [577, 259] on div "$8.58 8.58" at bounding box center [607, 251] width 94 height 20
copy div "$8.58"
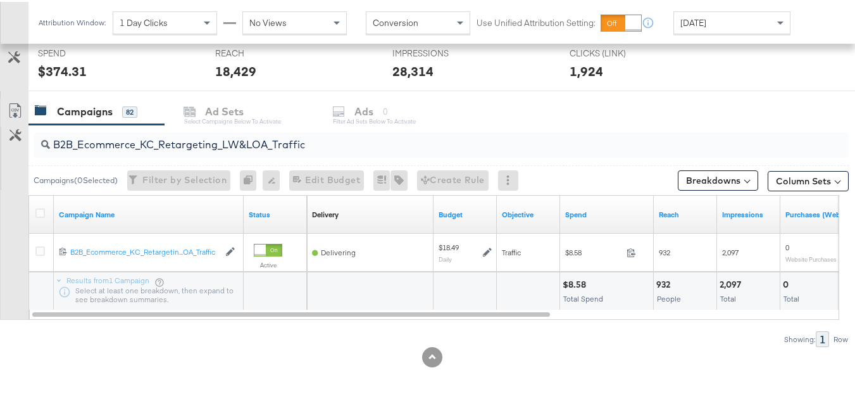
click at [224, 139] on input "B2B_Ecommerce_KC_Retargeting_LW&LOA_Traffic" at bounding box center [413, 137] width 727 height 25
paste input "KC_Retargeting_Prospects & Clients_Conversions"
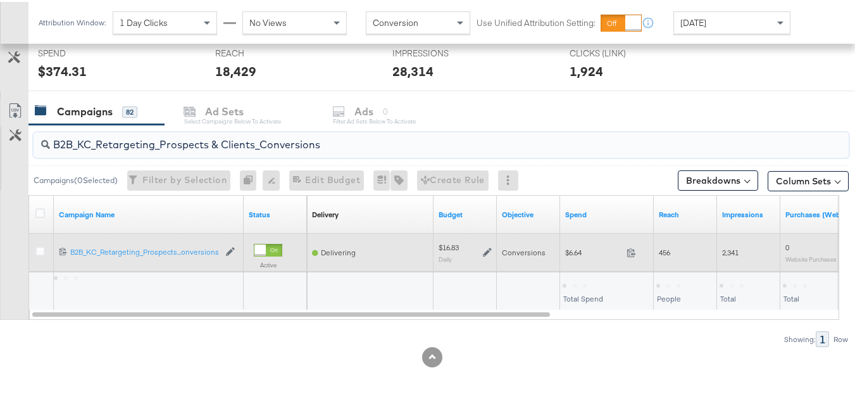
click at [570, 256] on div "$6.64 6.64" at bounding box center [607, 251] width 94 height 20
copy div "$6.64"
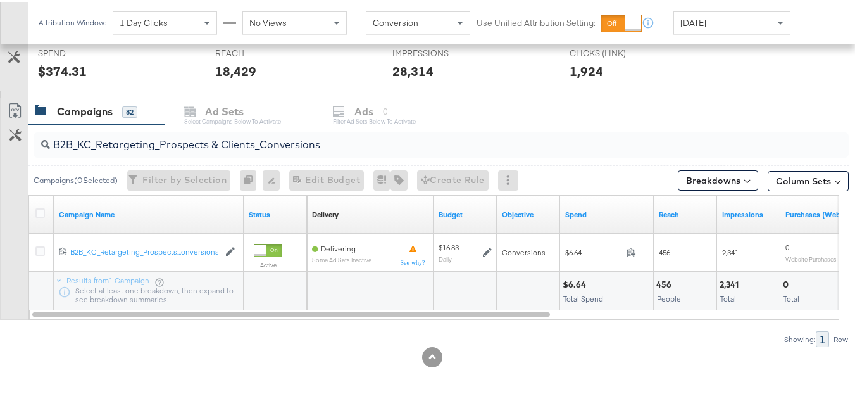
click at [208, 139] on input "B2B_KC_Retargeting_Prospects & Clients_Conversions" at bounding box center [413, 137] width 727 height 25
paste input "C_LAND_KC_Pros_Sig"
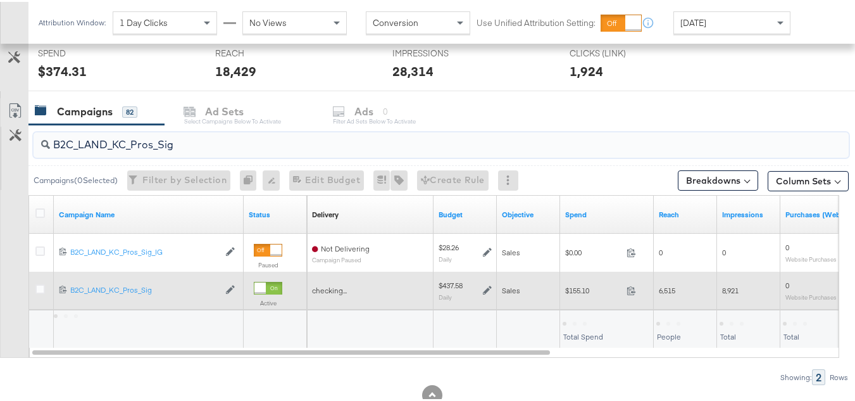
type input "B2C_LAND_KC_Pros_Sig"
click at [577, 284] on span "$155.10" at bounding box center [593, 288] width 56 height 9
click at [577, 285] on span "$155.10" at bounding box center [593, 288] width 56 height 9
copy div "$155.10"
